Goal: Information Seeking & Learning: Compare options

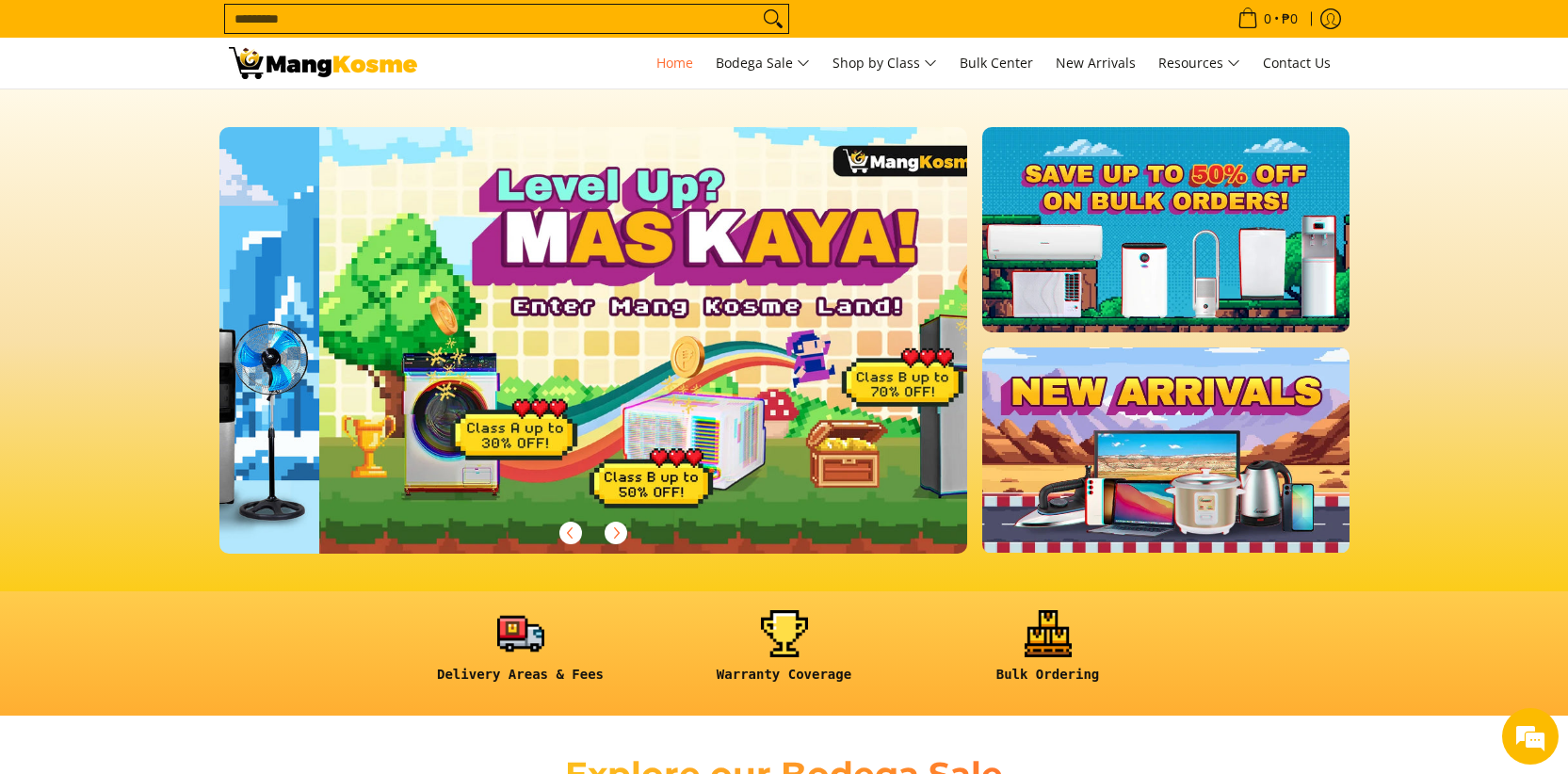
scroll to position [0, 748]
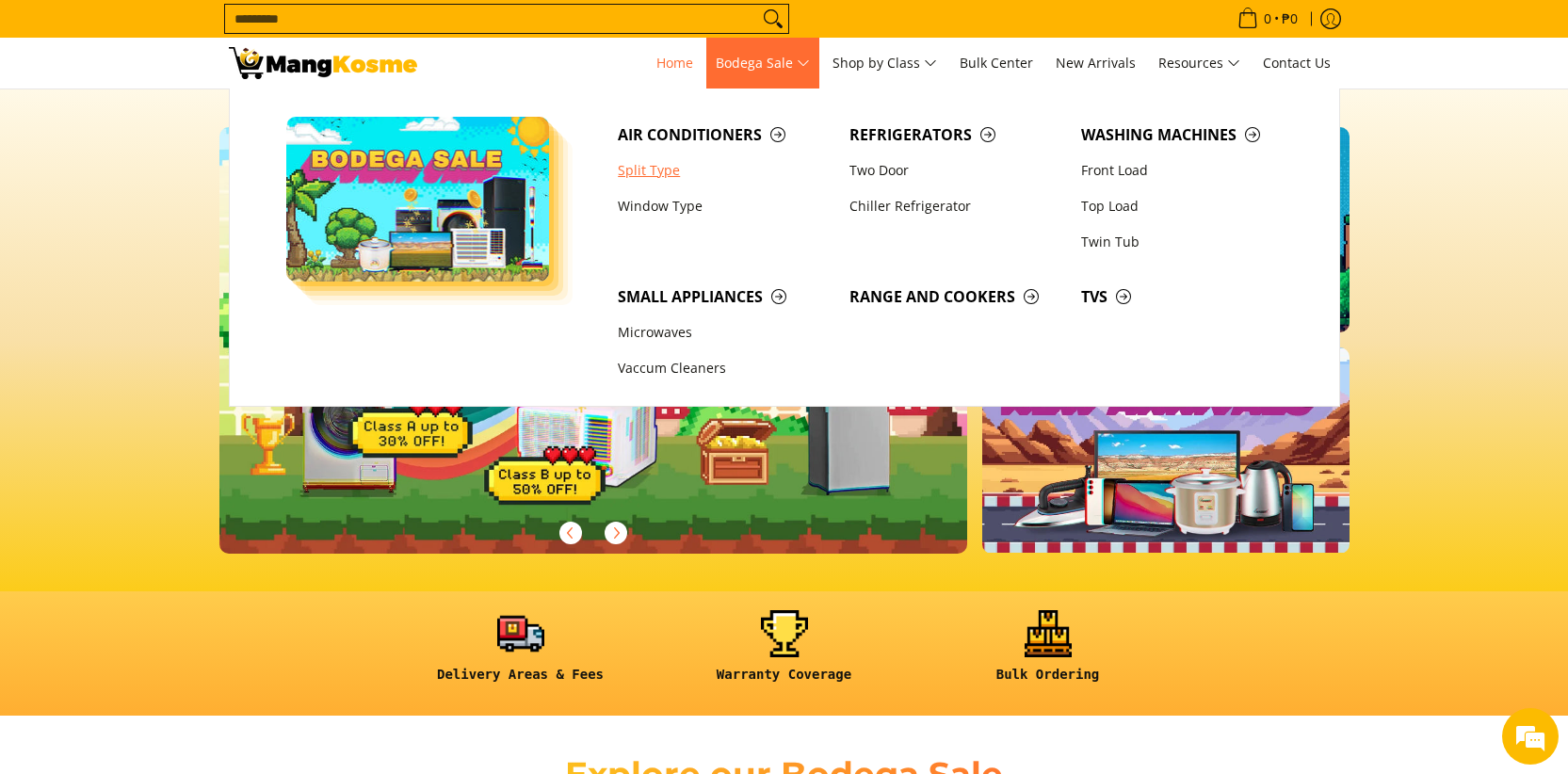
click at [668, 175] on link "Split Type" at bounding box center [724, 171] width 232 height 36
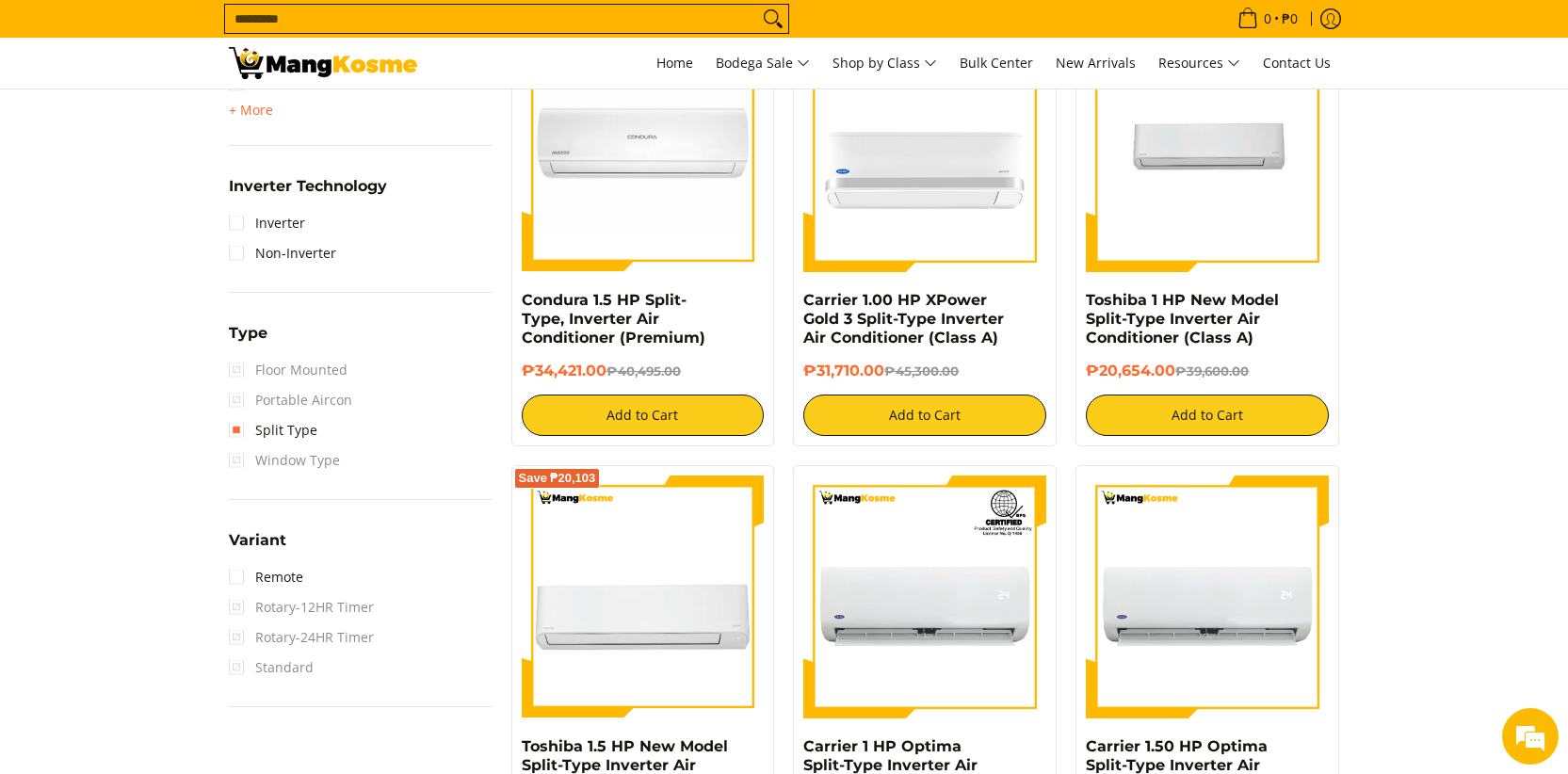
scroll to position [1305, 0]
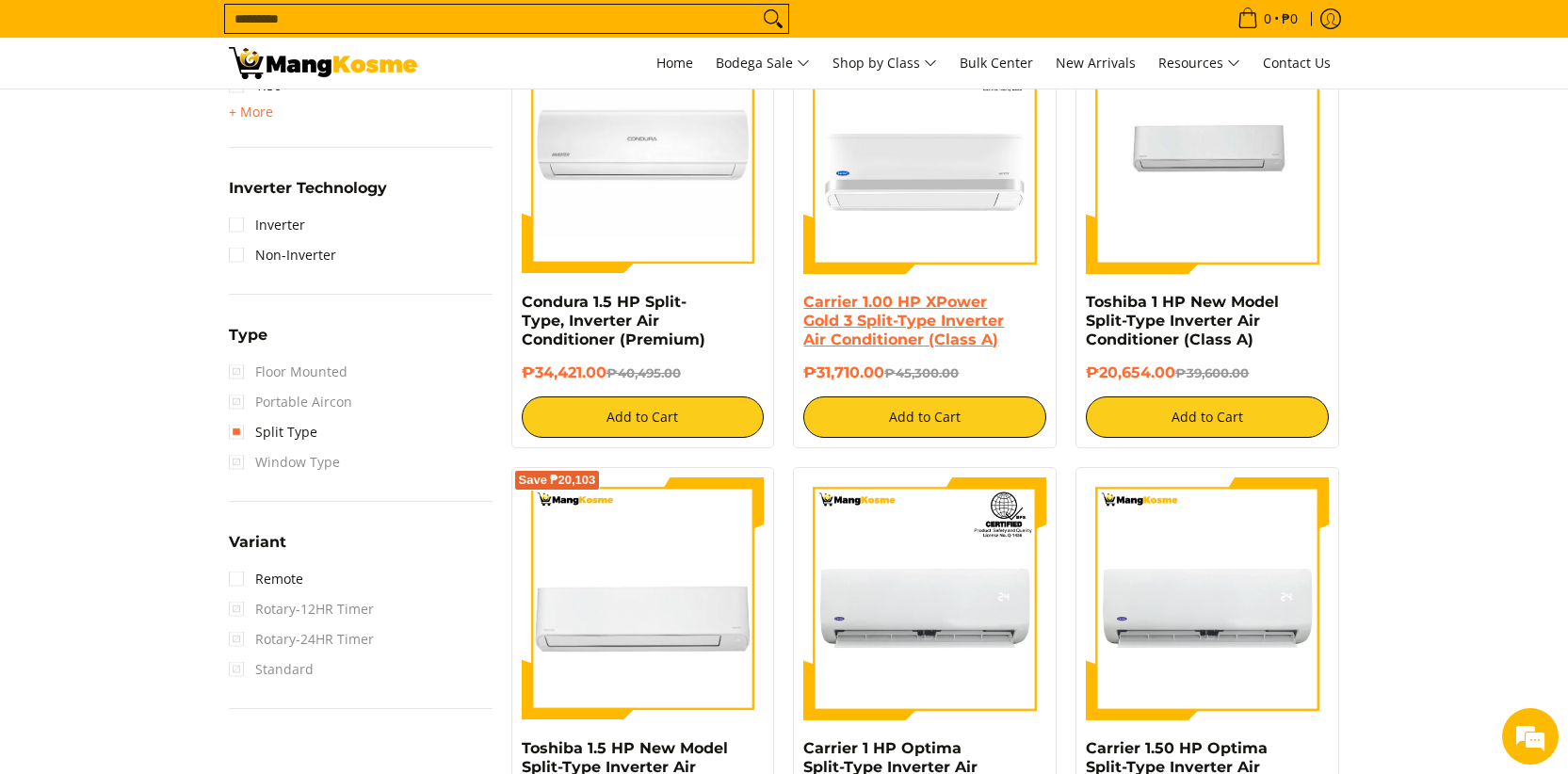
click at [880, 331] on link "Carrier 1.00 HP XPower Gold 3 Split-Type Inverter Air Conditioner (Class A)" at bounding box center [903, 320] width 200 height 55
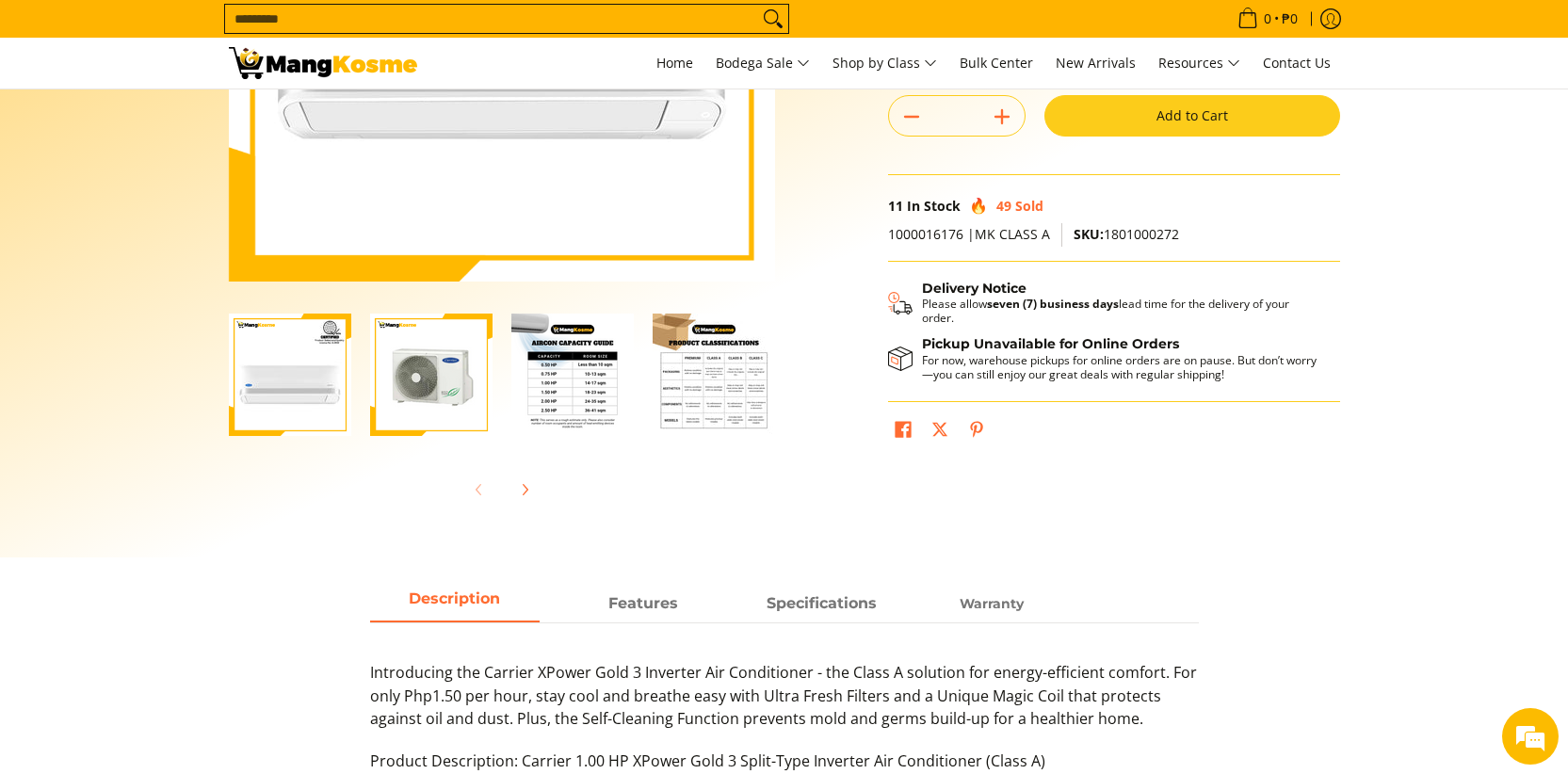
scroll to position [394, 0]
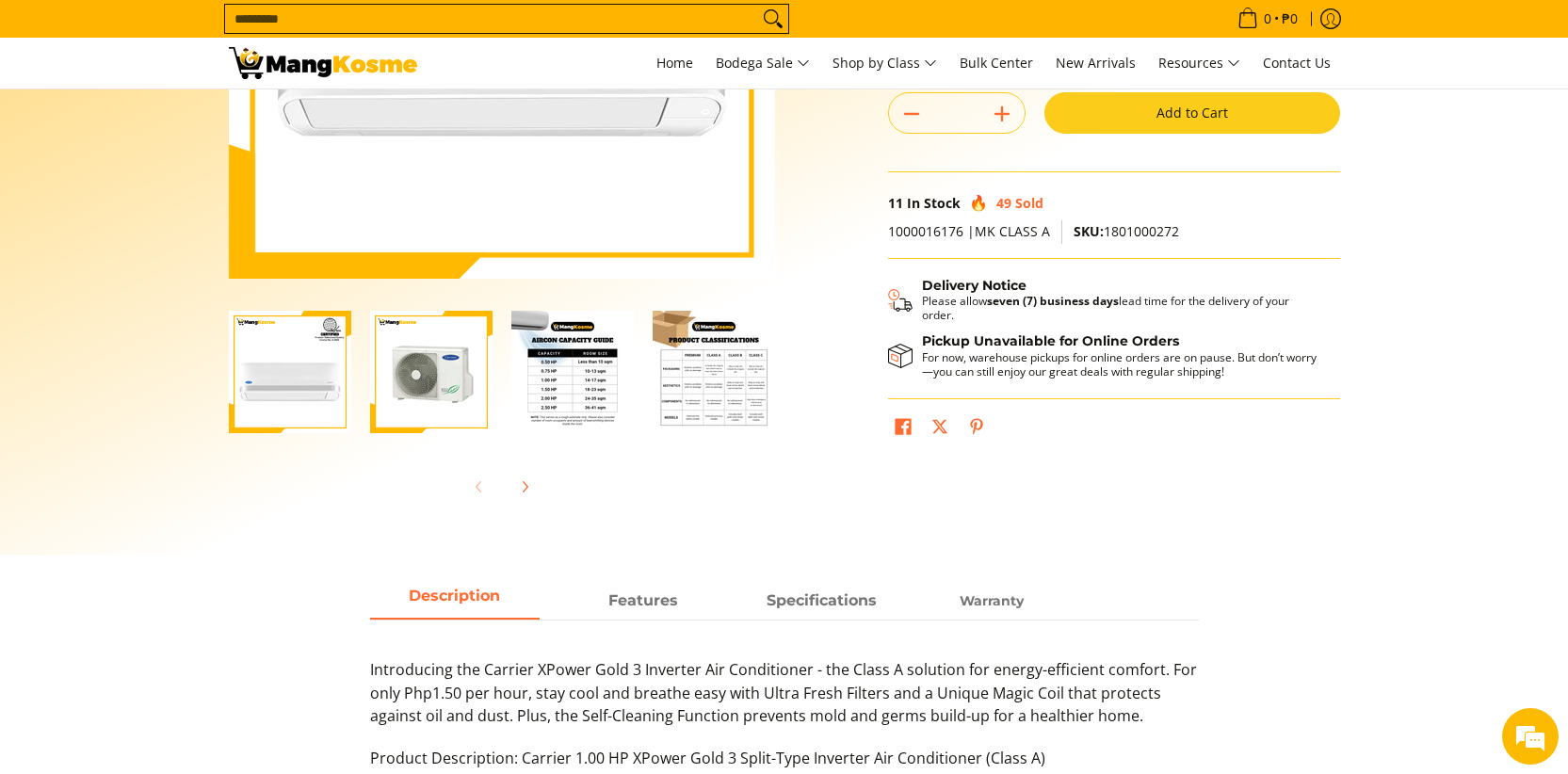
click at [462, 394] on img "Carrier 1.00 HP XPower Gold 3 Split-Type Inverter Air Conditioner (Class A)-2" at bounding box center [431, 371] width 123 height 123
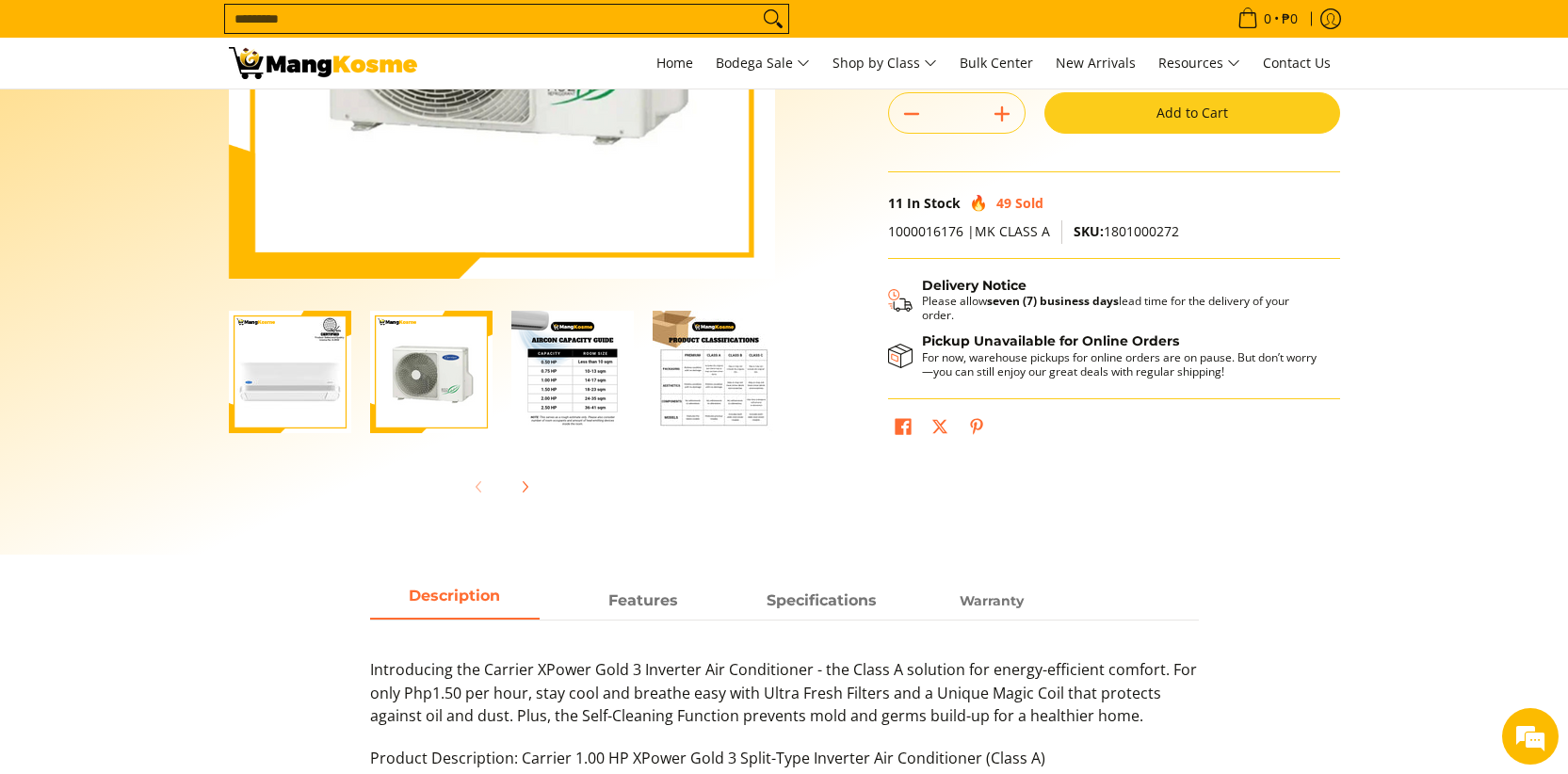
click at [559, 379] on img "Carrier 1.00 HP XPower Gold 3 Split-Type Inverter Air Conditioner (Class A)-3" at bounding box center [572, 371] width 123 height 123
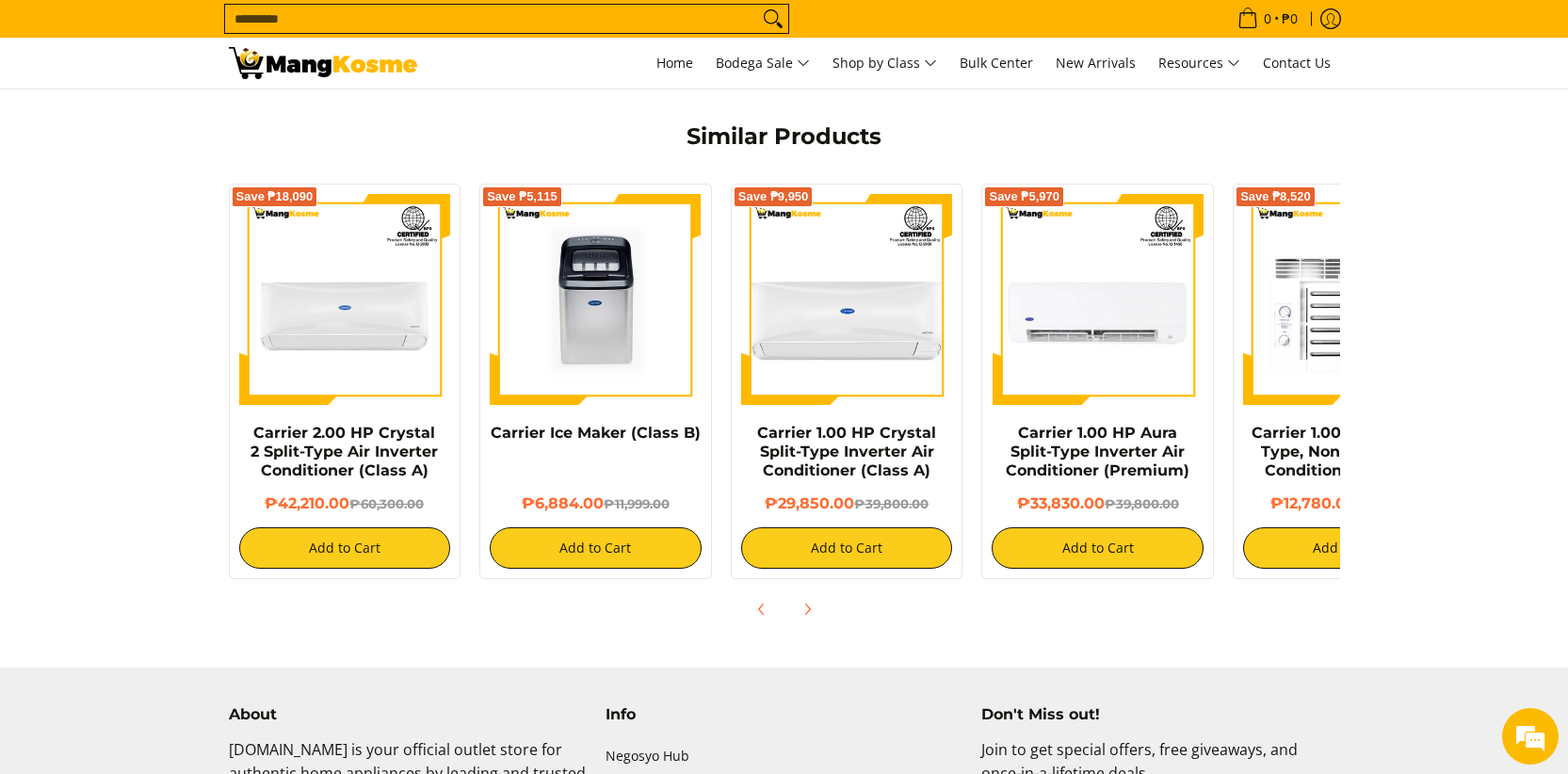
scroll to position [1396, 0]
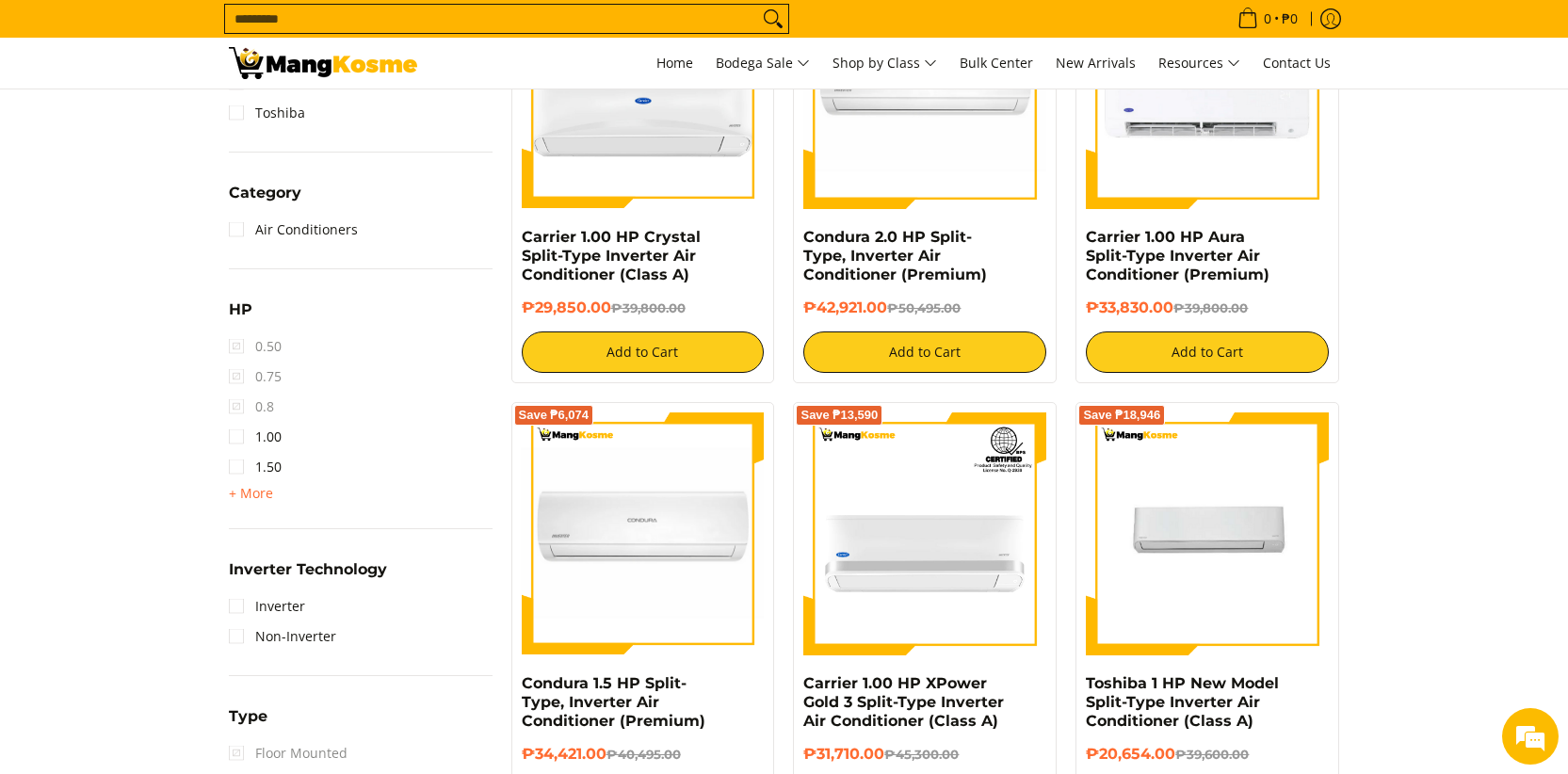
scroll to position [881, 0]
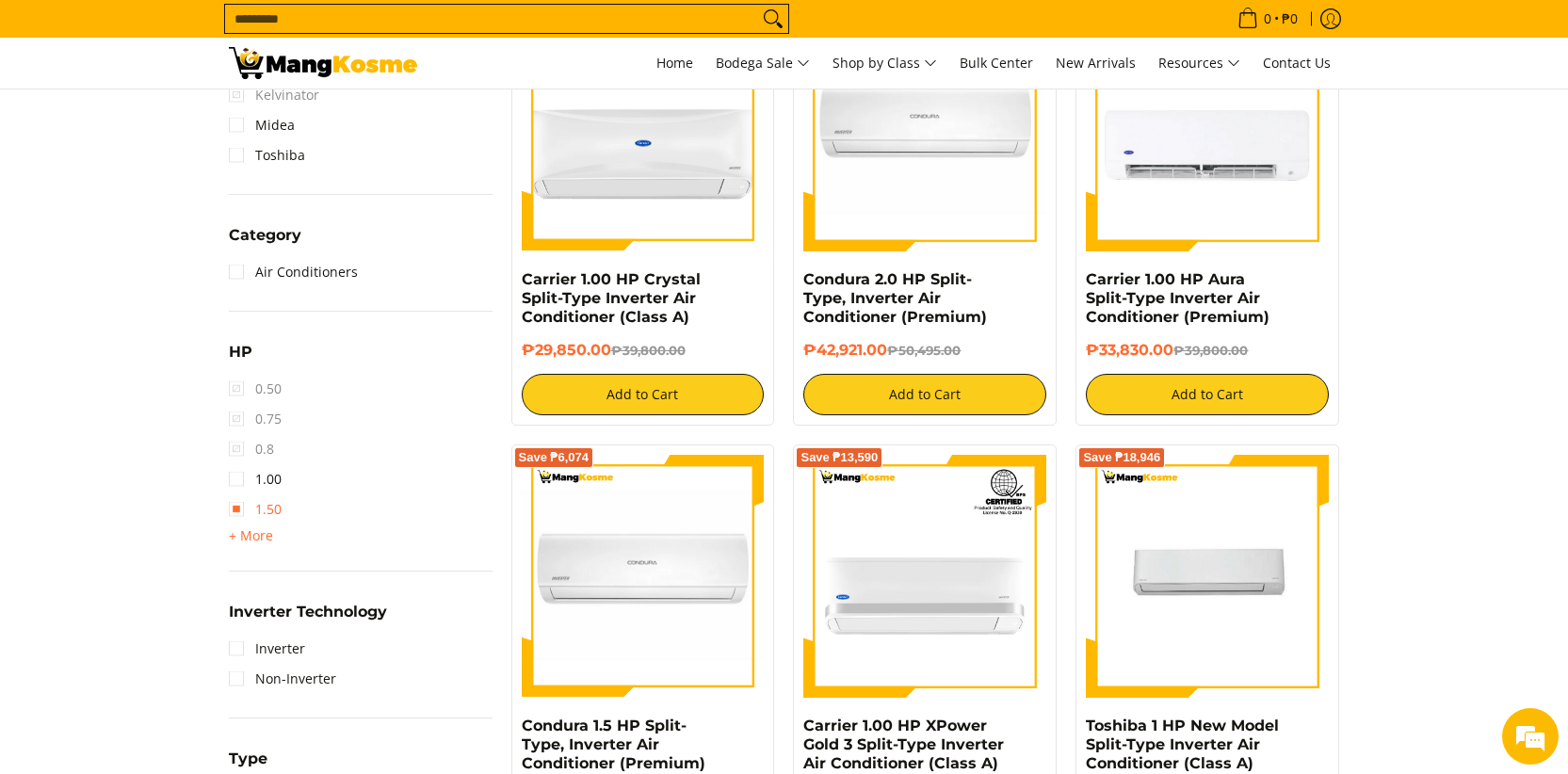
click at [237, 515] on link "1.50" at bounding box center [255, 509] width 53 height 30
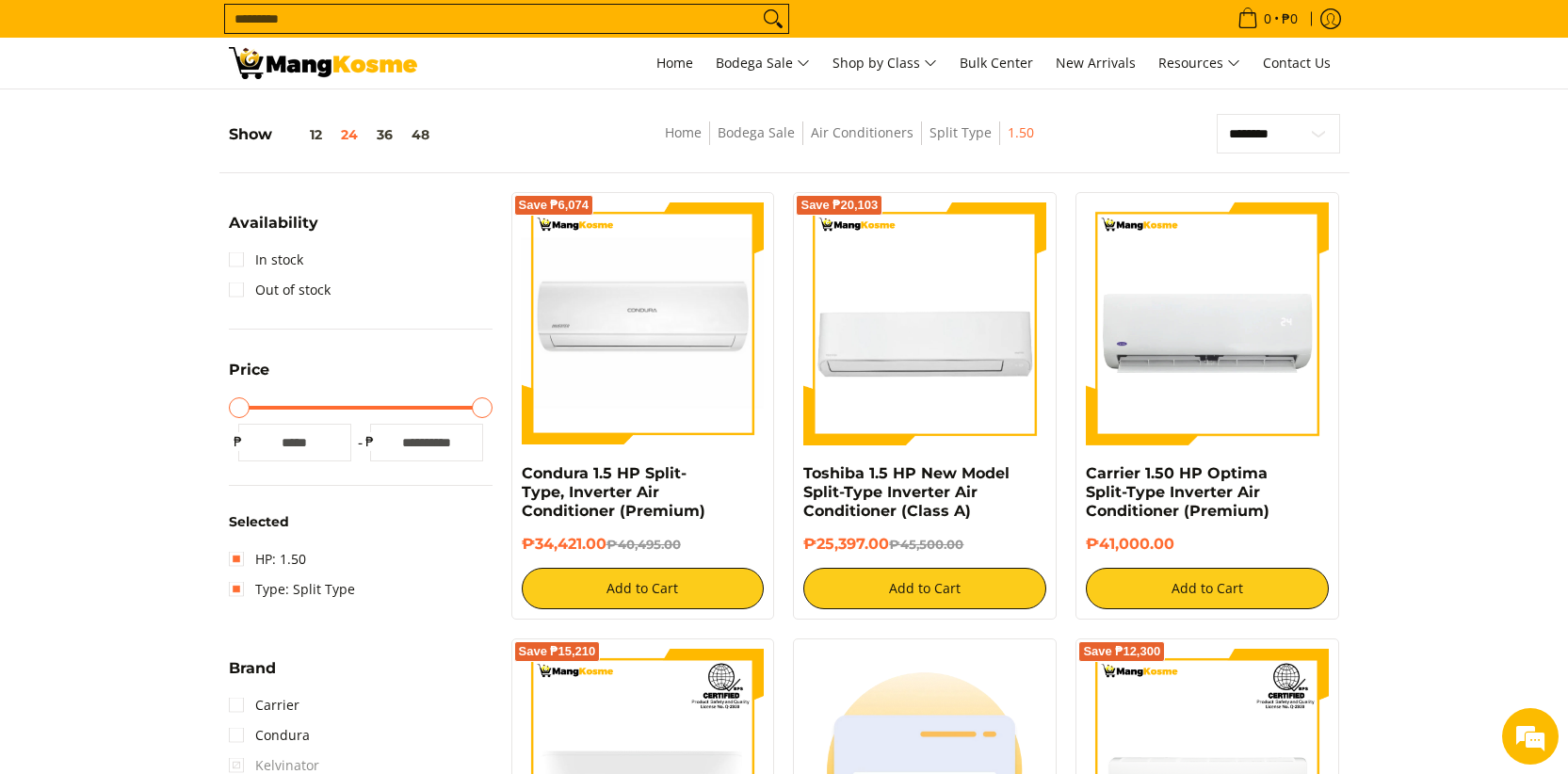
scroll to position [240, 0]
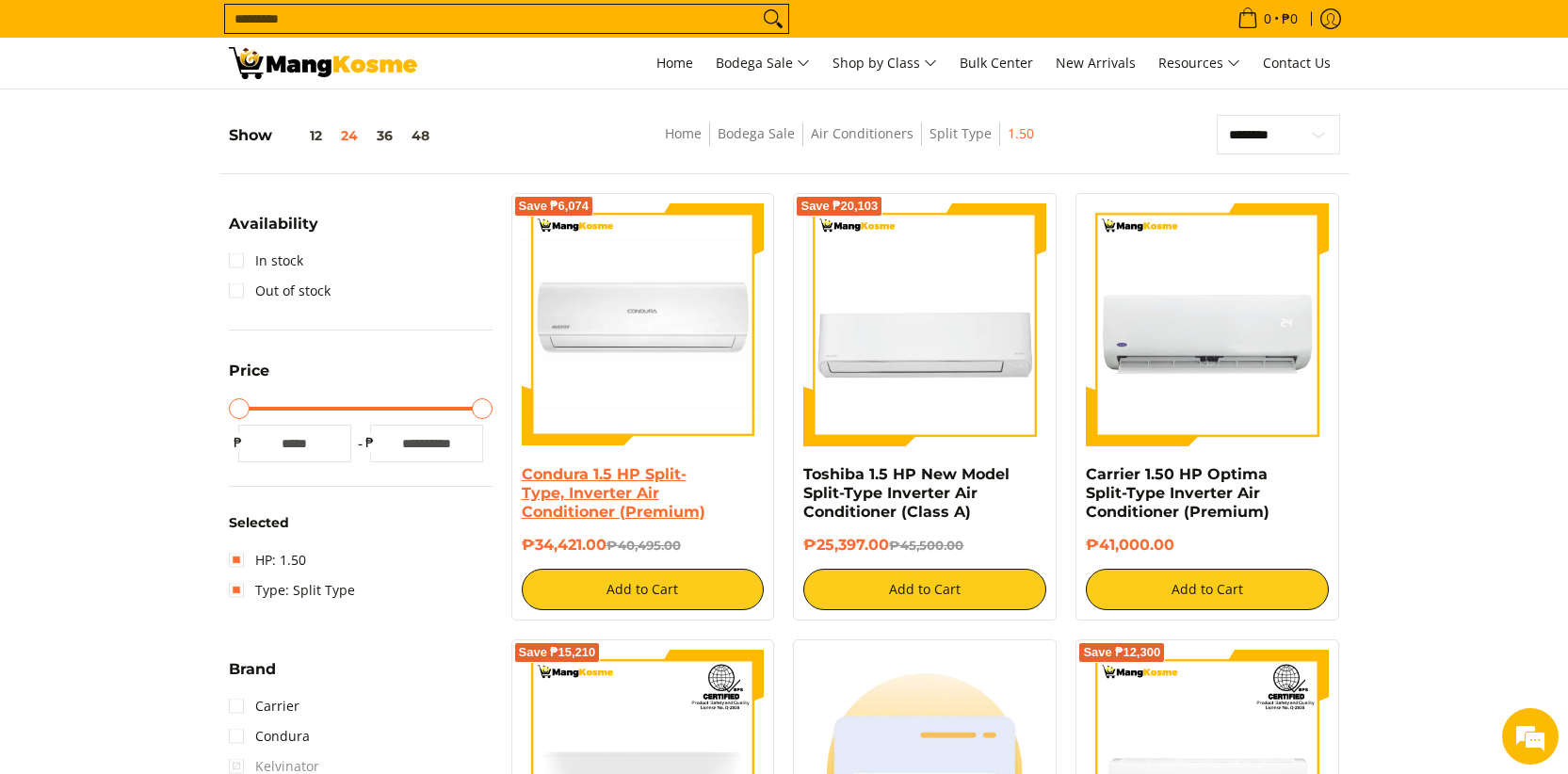
click at [614, 483] on link "Condura 1.5 HP Split-Type, Inverter Air Conditioner (Premium)" at bounding box center [613, 493] width 183 height 55
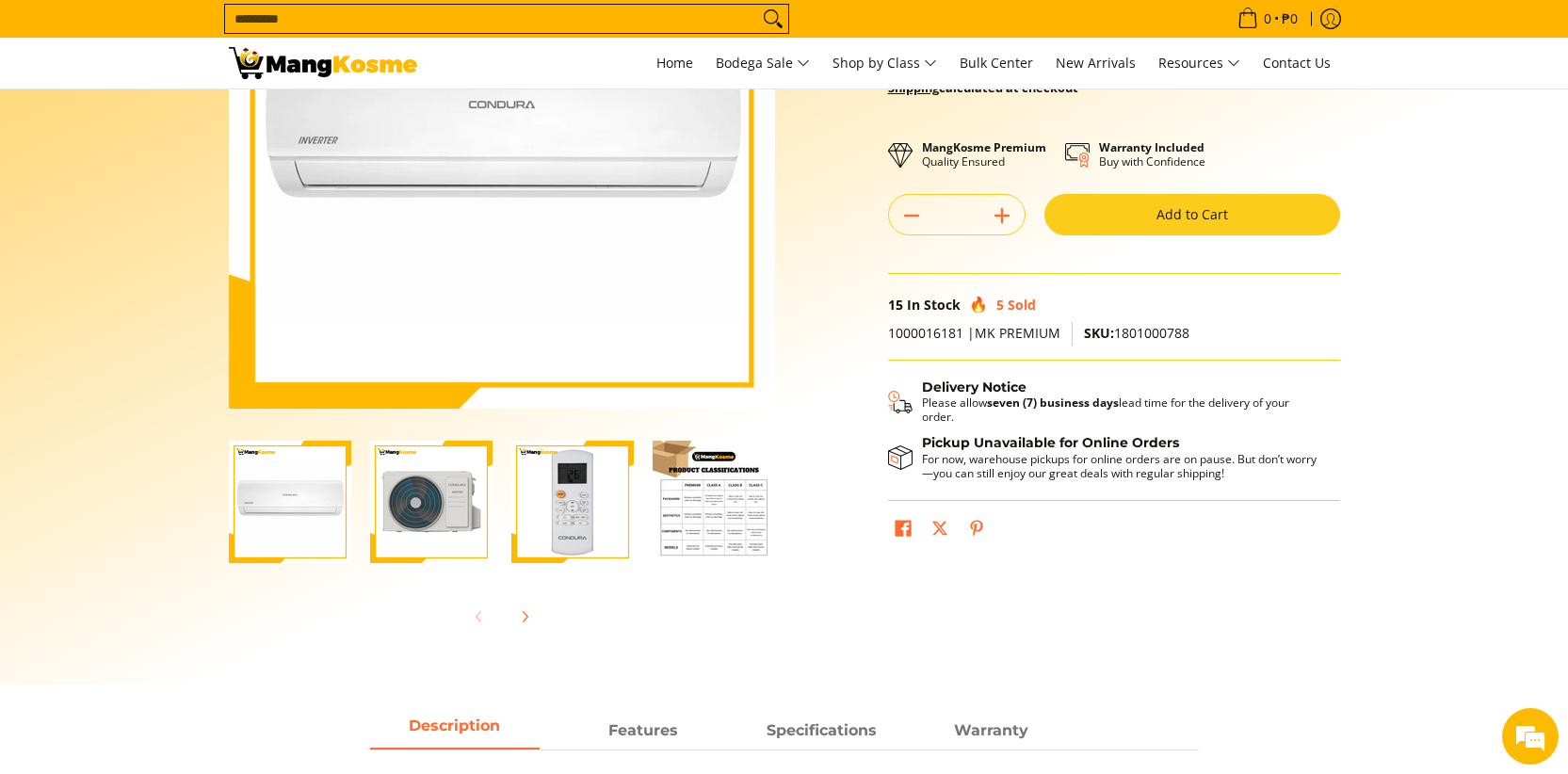
scroll to position [292, 0]
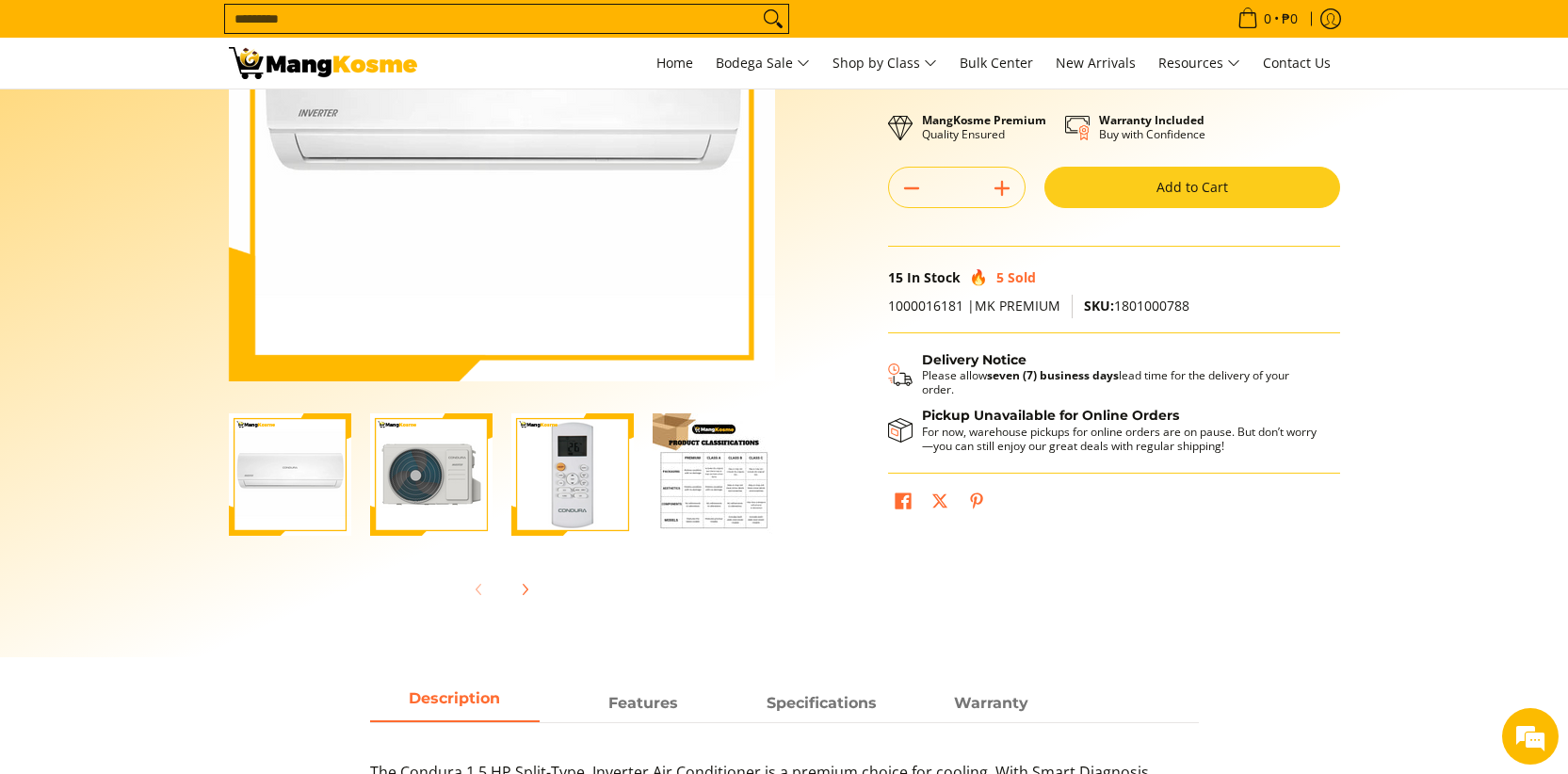
click at [731, 451] on img "Condura 1.5 HP Split-Type, Inverter Air Conditioner (Premium)-4" at bounding box center [713, 474] width 123 height 123
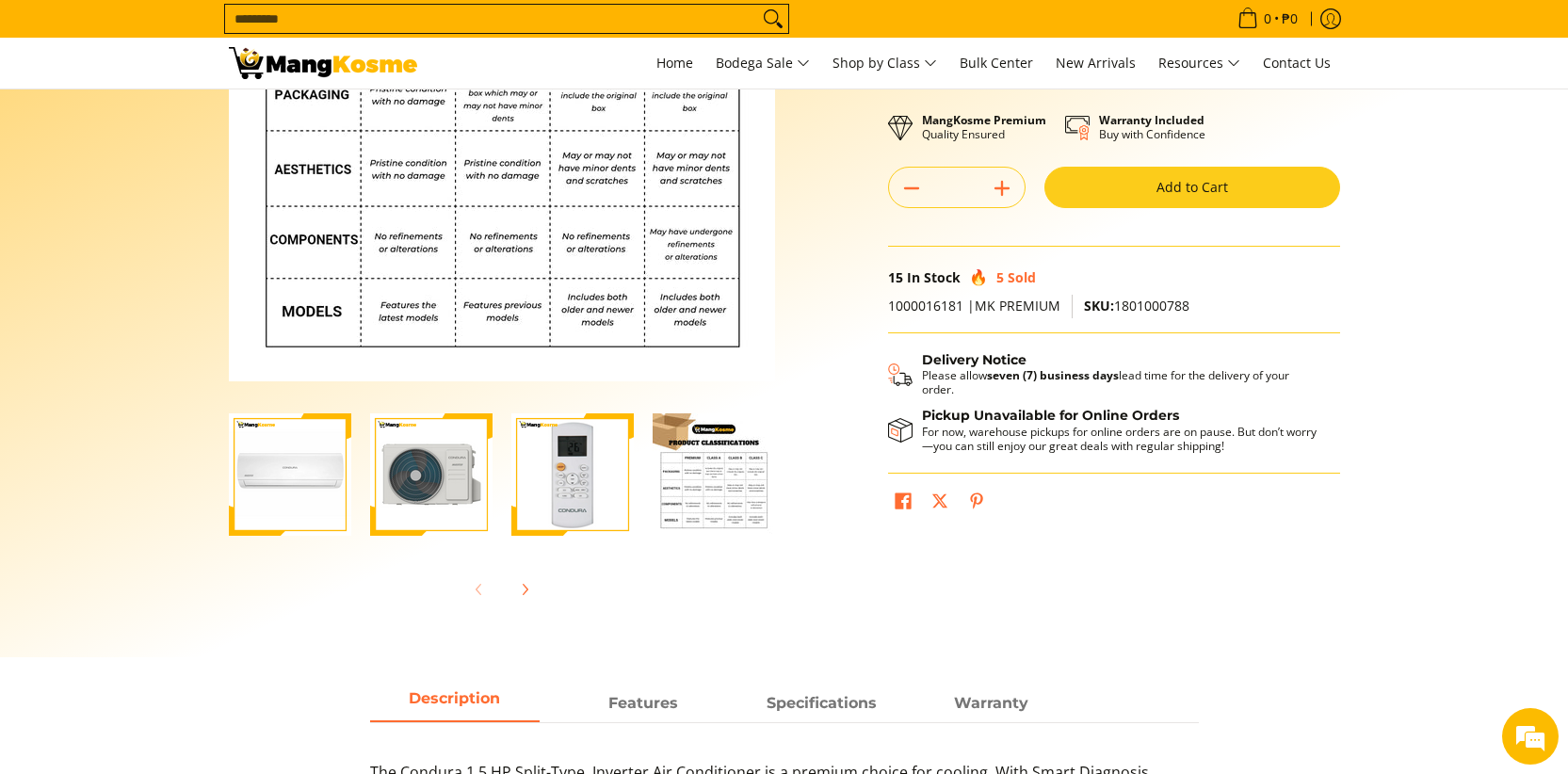
click at [573, 496] on img "Condura 1.5 HP Split-Type, Inverter Air Conditioner (Premium)-3" at bounding box center [572, 474] width 123 height 123
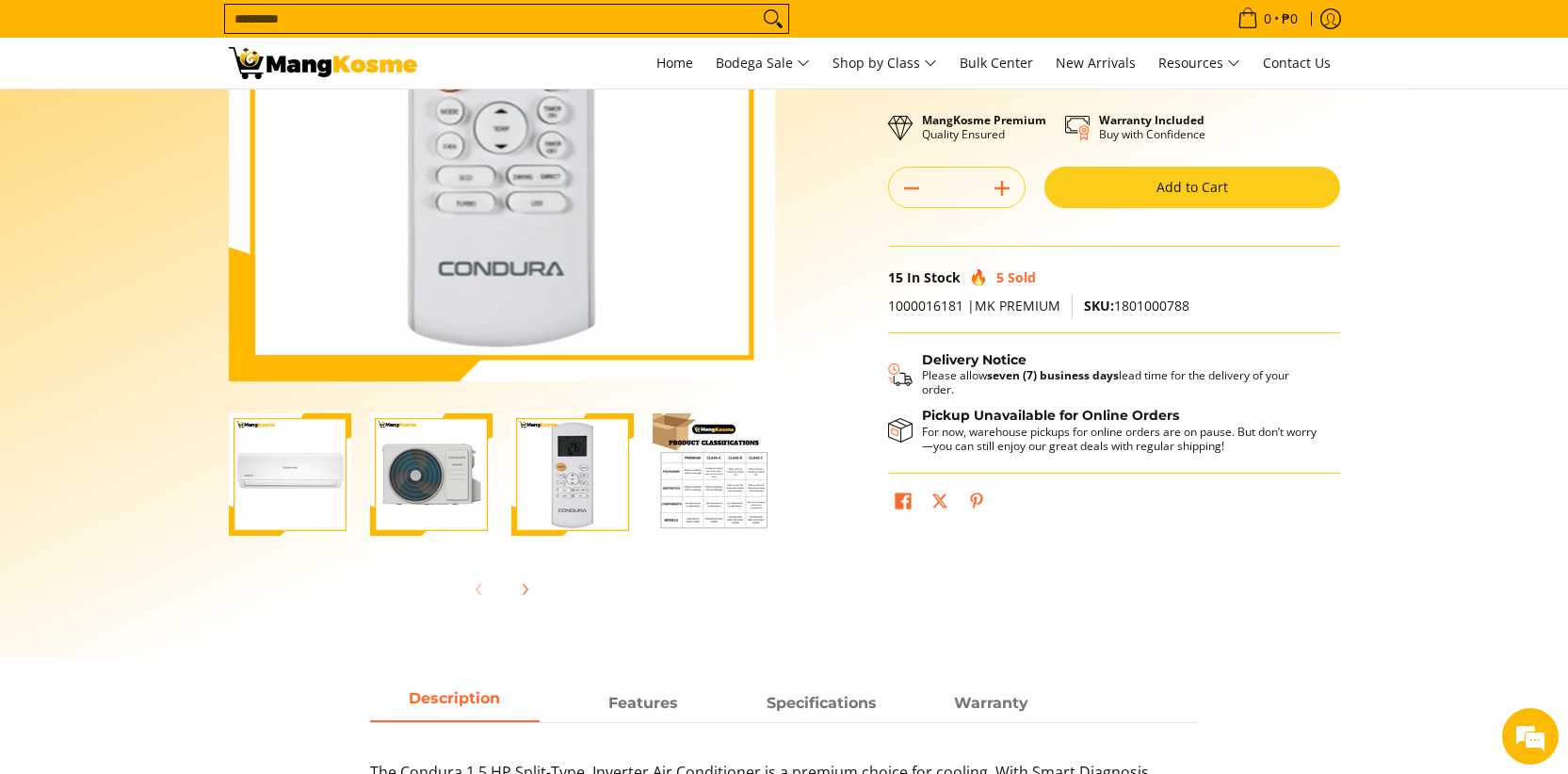
click at [411, 481] on img "Condura 1.5 HP Split-Type, Inverter Air Conditioner (Premium)-2" at bounding box center [431, 474] width 123 height 123
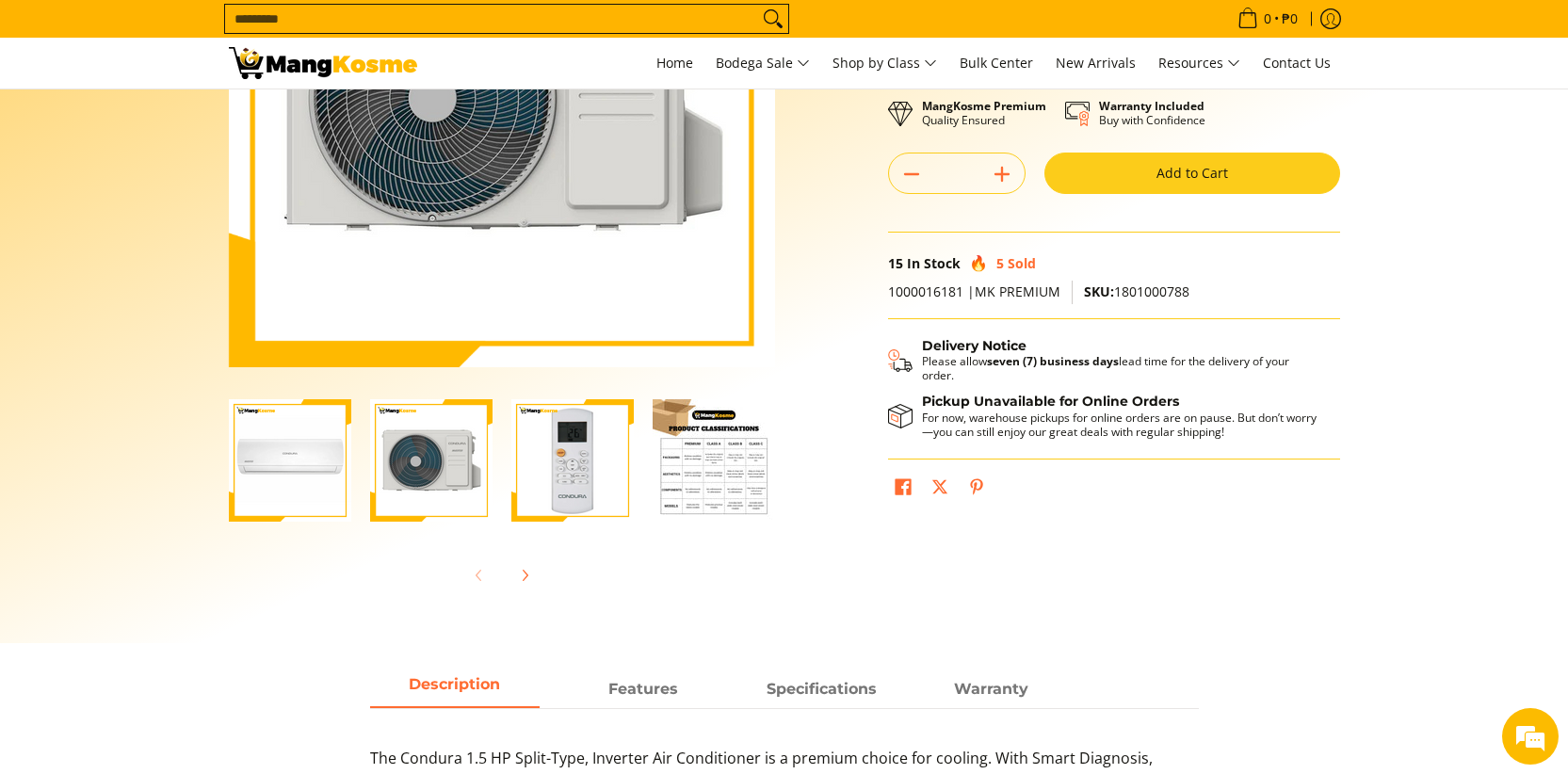
scroll to position [330, 0]
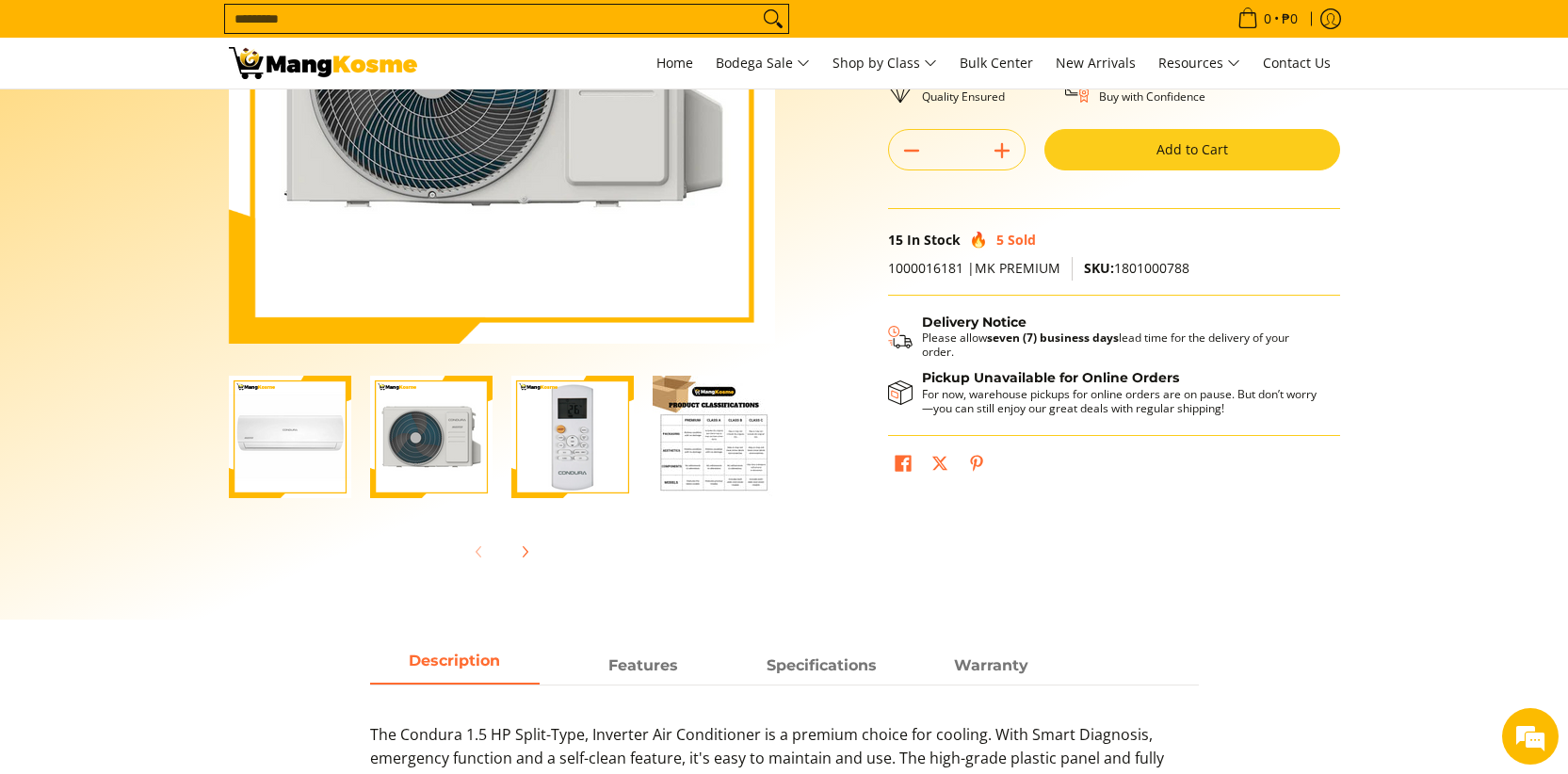
click at [255, 456] on img "condura-split-type-inverter-air-conditioner-class-b-full-view-mang-kosme" at bounding box center [290, 437] width 123 height 123
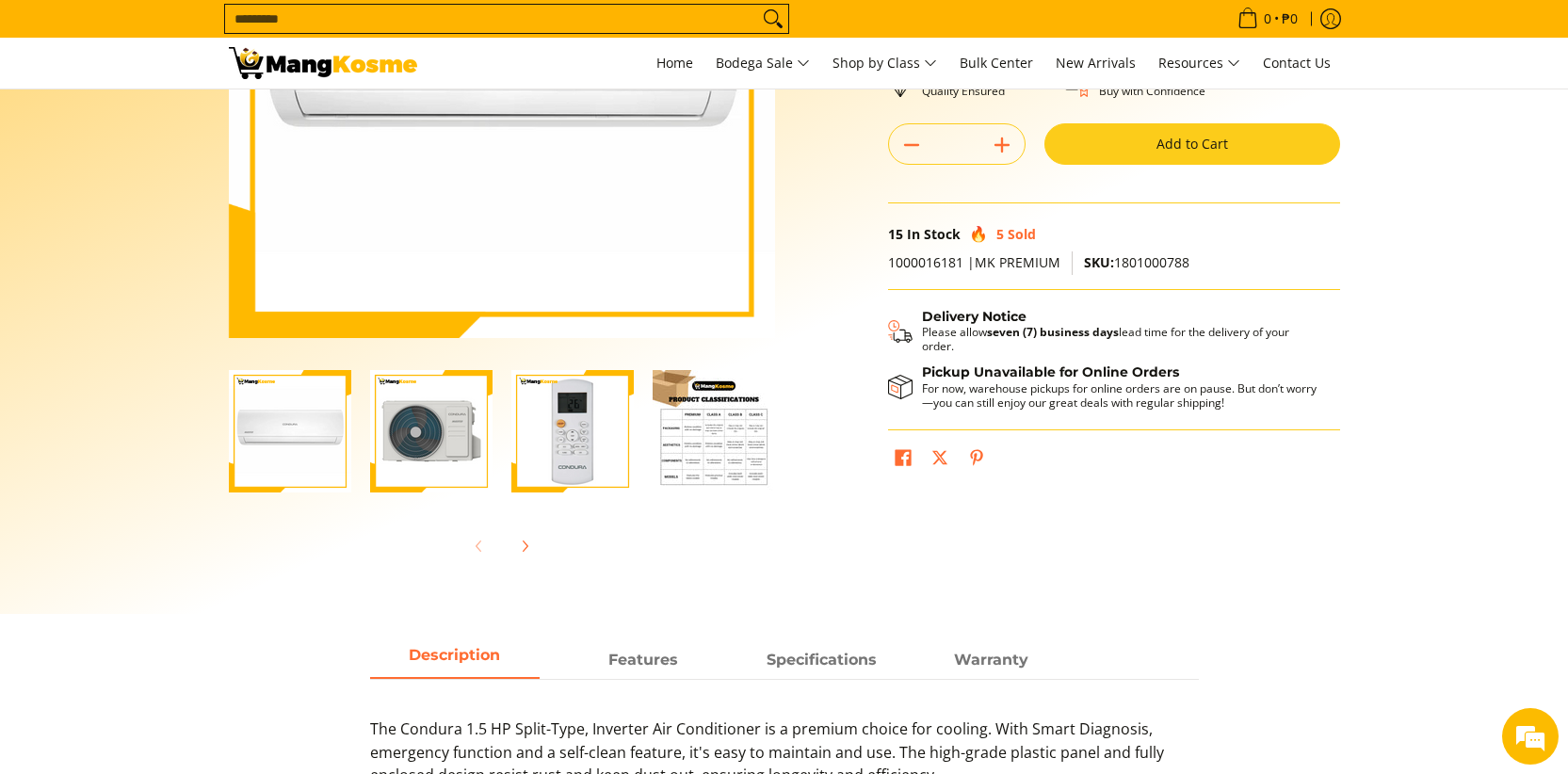
scroll to position [361, 0]
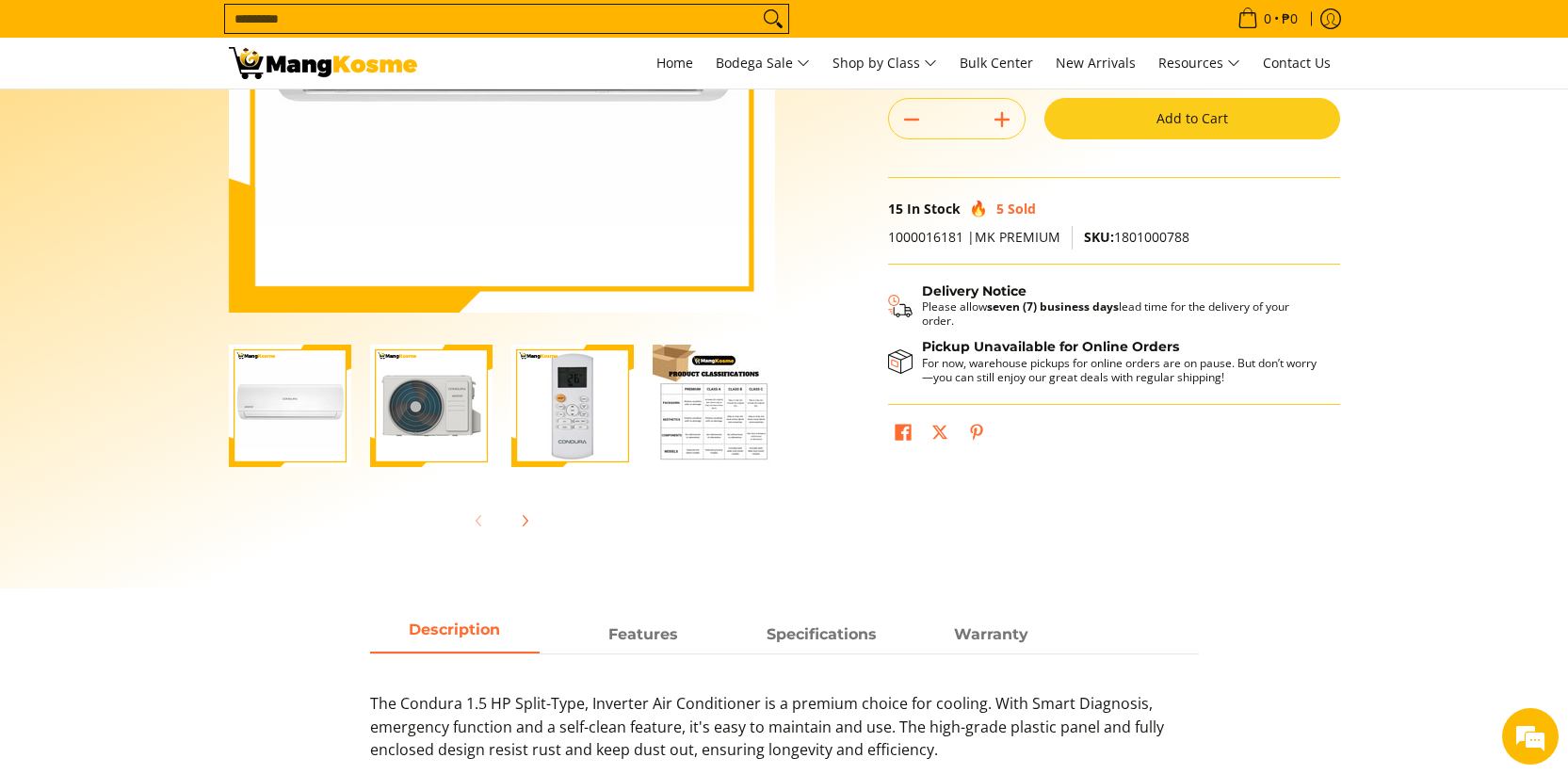
click at [463, 405] on img "Condura 1.5 HP Split-Type, Inverter Air Conditioner (Premium)-2" at bounding box center [431, 406] width 123 height 123
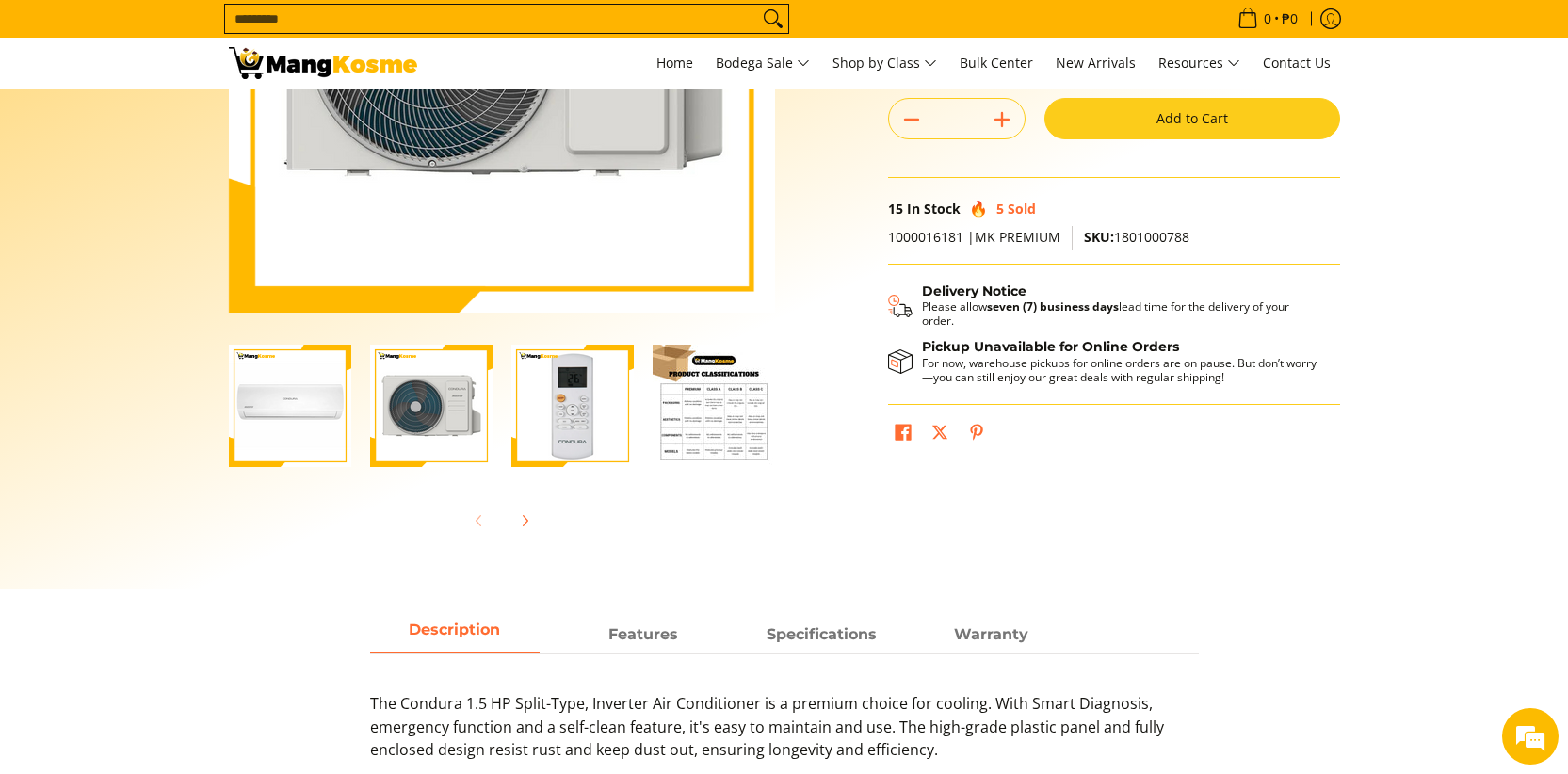
click at [573, 390] on img "Condura 1.5 HP Split-Type, Inverter Air Conditioner (Premium)-3" at bounding box center [572, 406] width 123 height 123
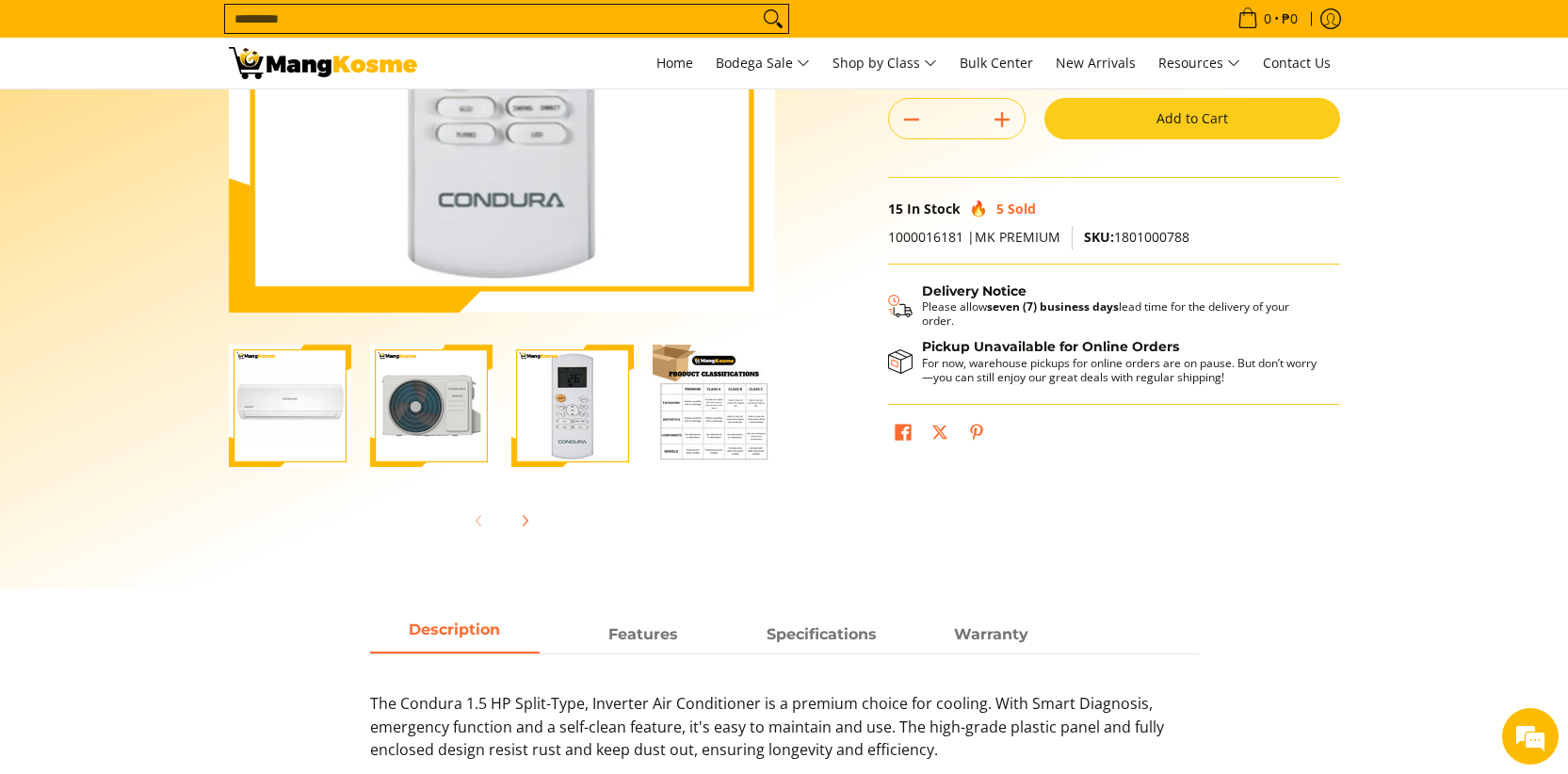
click at [697, 393] on img "Condura 1.5 HP Split-Type, Inverter Air Conditioner (Premium)-4" at bounding box center [713, 406] width 123 height 123
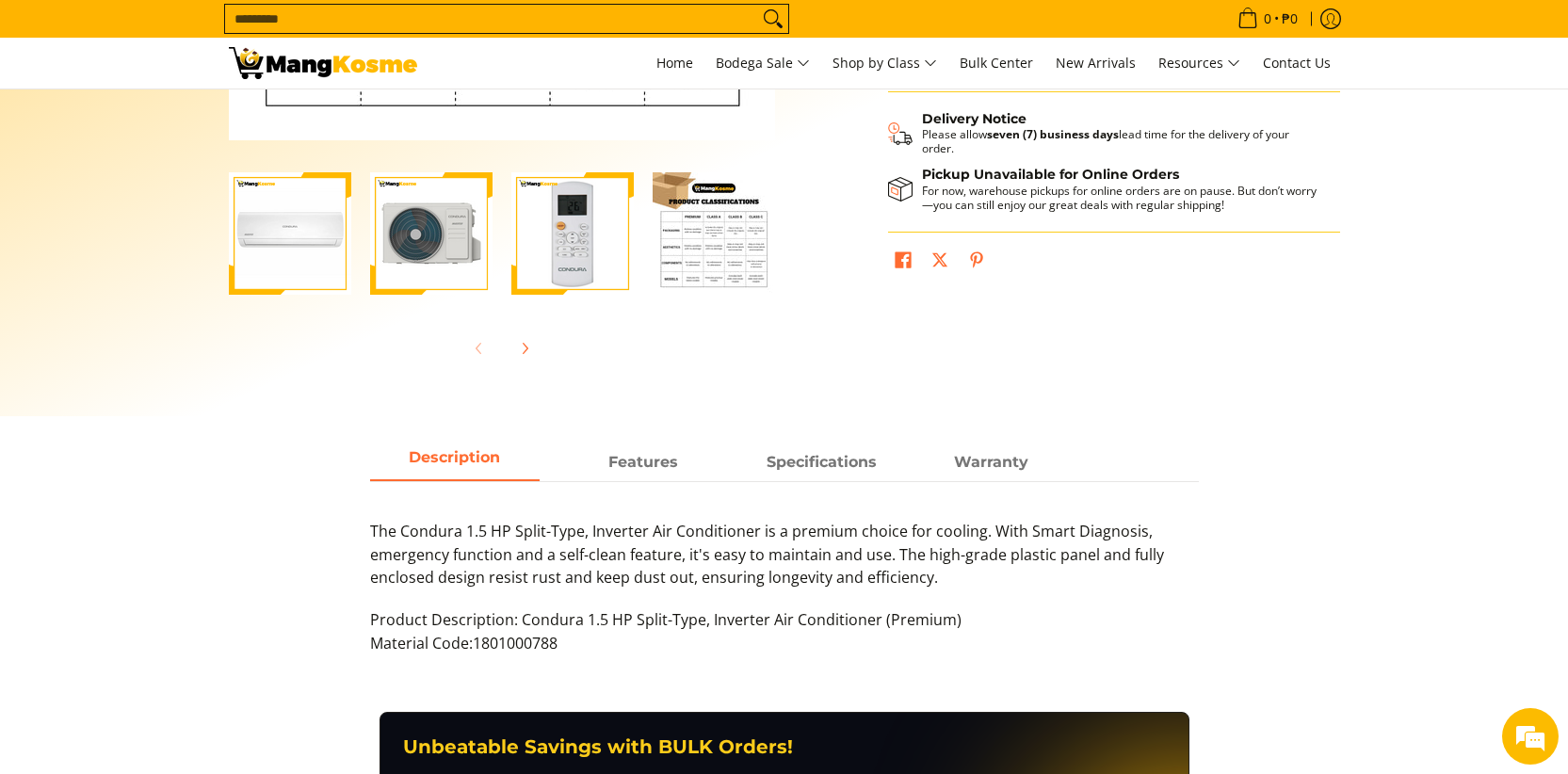
scroll to position [540, 0]
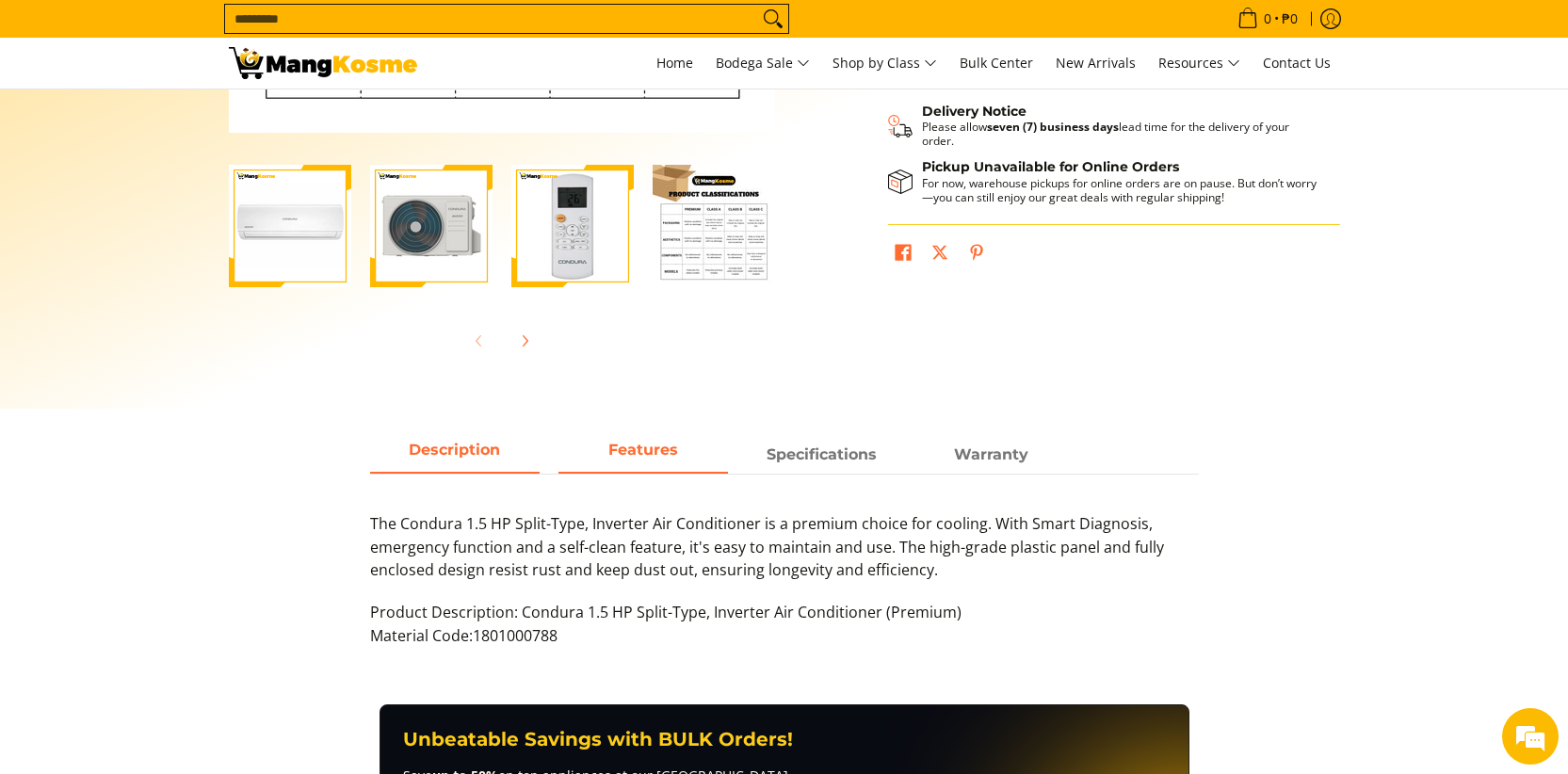
click at [628, 457] on strong "Features" at bounding box center [642, 449] width 69 height 18
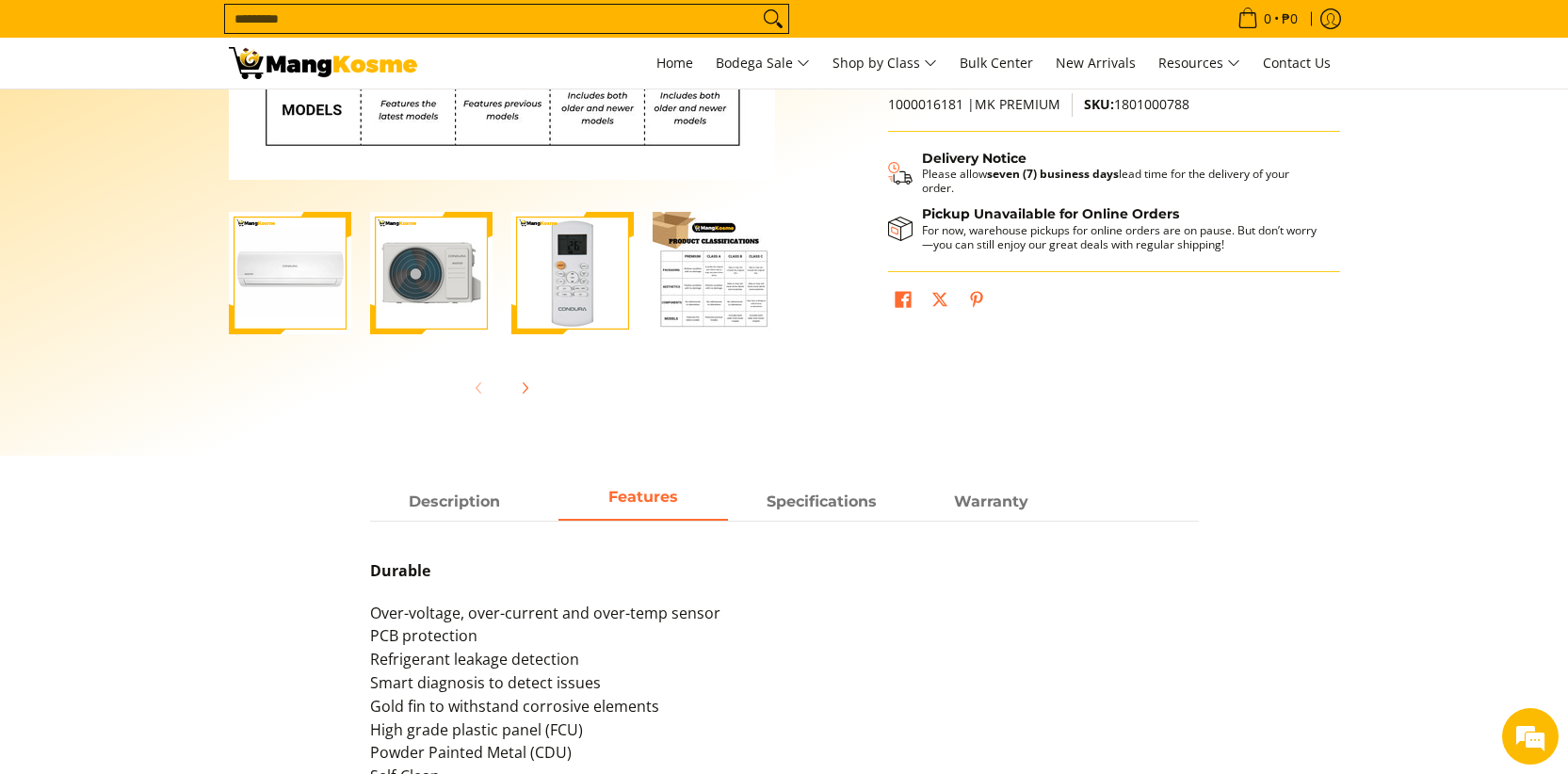
scroll to position [483, 0]
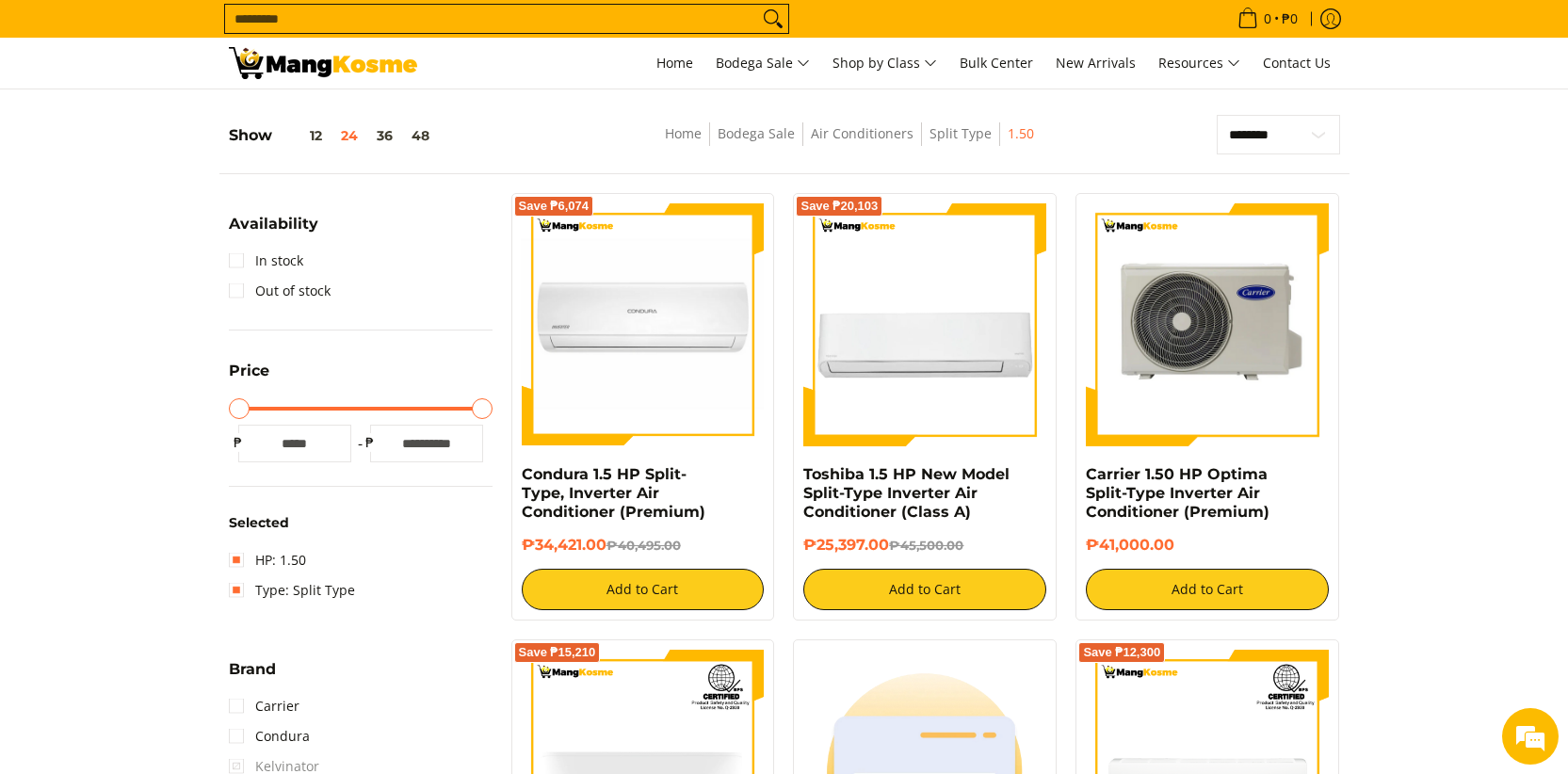
click at [1223, 365] on img at bounding box center [1207, 325] width 243 height 243
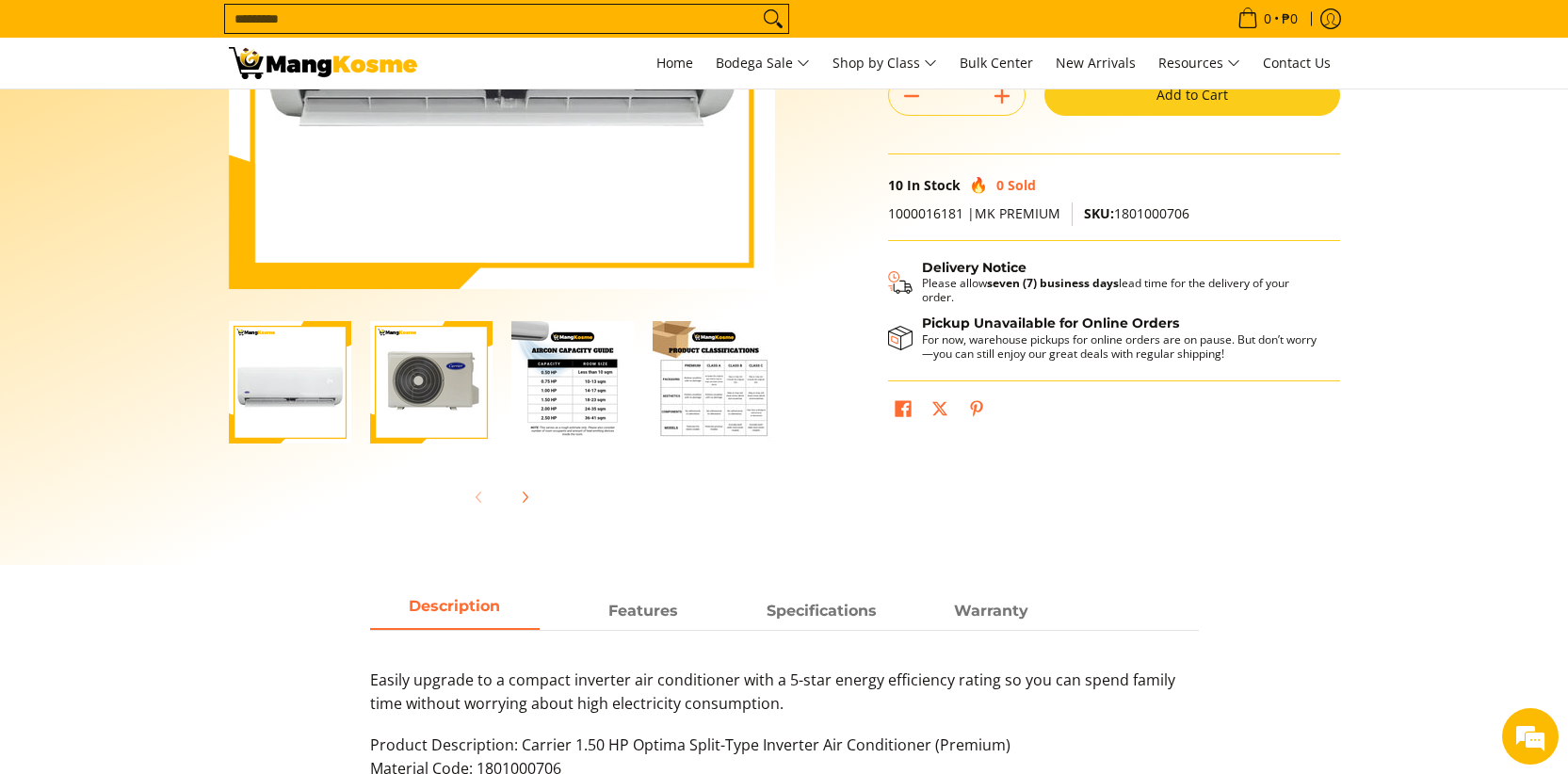
scroll to position [388, 0]
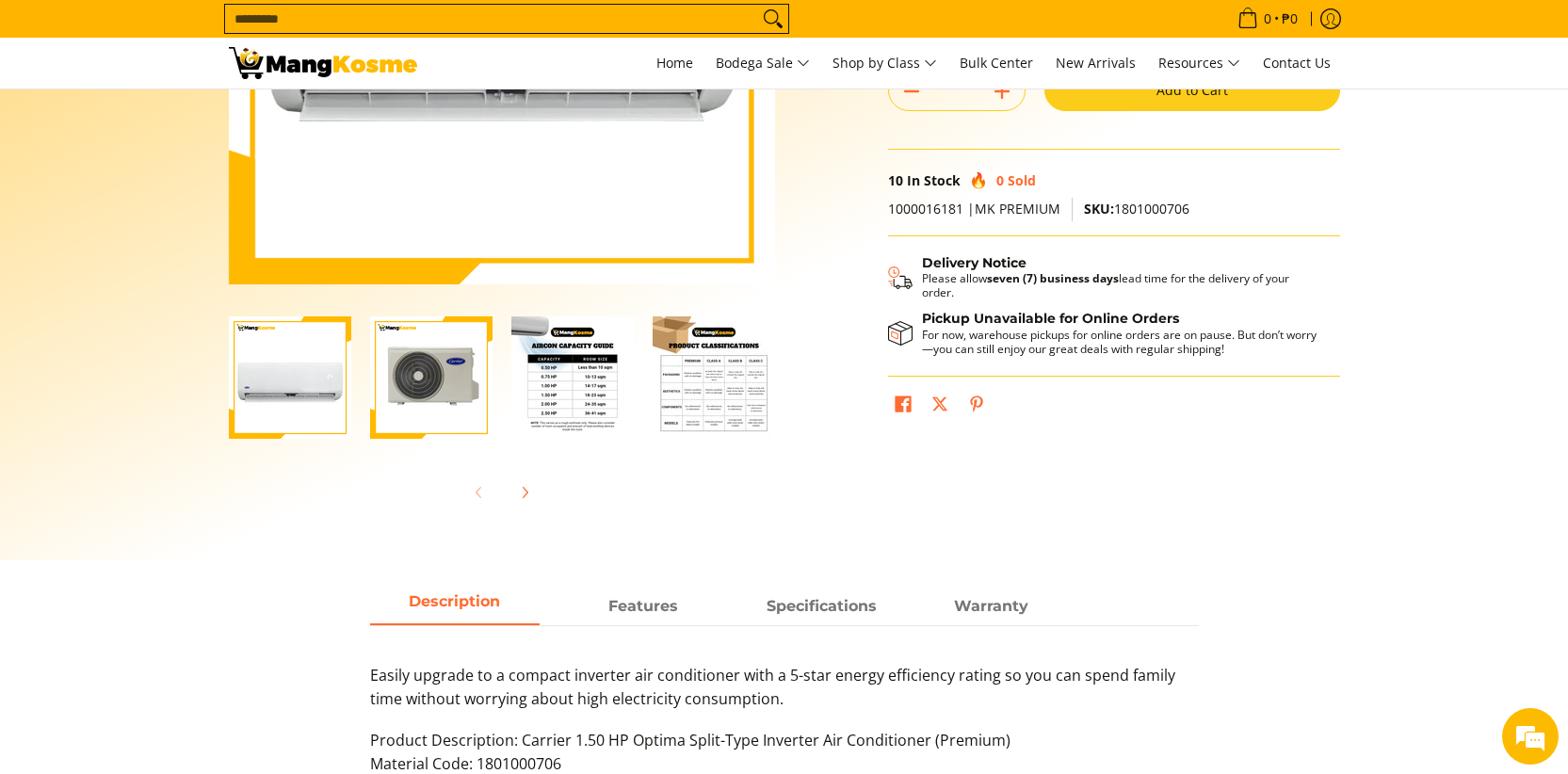
click at [451, 415] on img "Carrier 1.50 HP Optima Split-Type Inverter Air Conditioner (Premium)-2" at bounding box center [431, 377] width 123 height 123
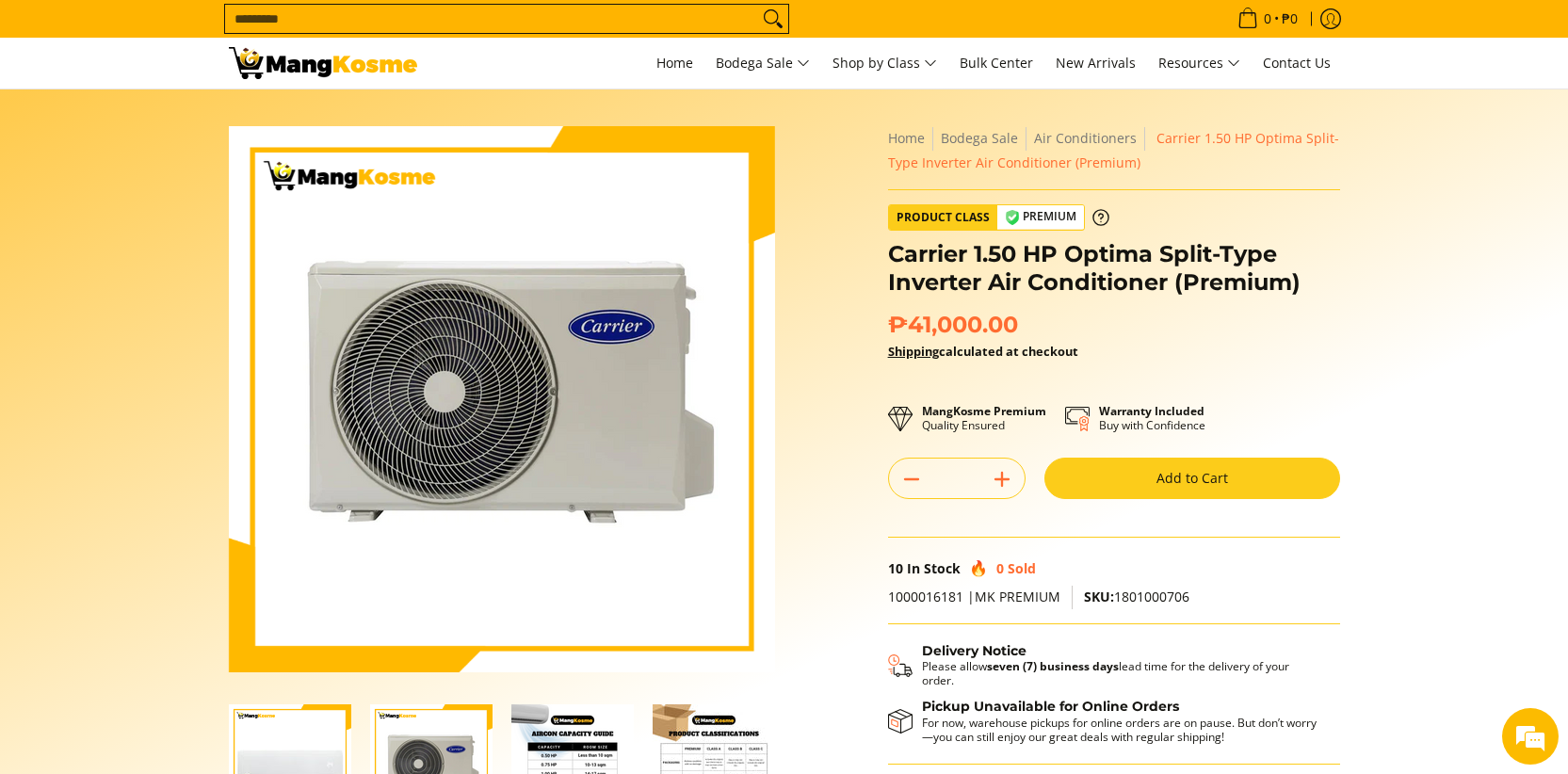
scroll to position [0, 0]
click at [311, 731] on img "Carrier 1.50 HP Optima Split-Type Inverter Air Conditioner (Premium)-1" at bounding box center [290, 766] width 123 height 123
